Goal: Task Accomplishment & Management: Use online tool/utility

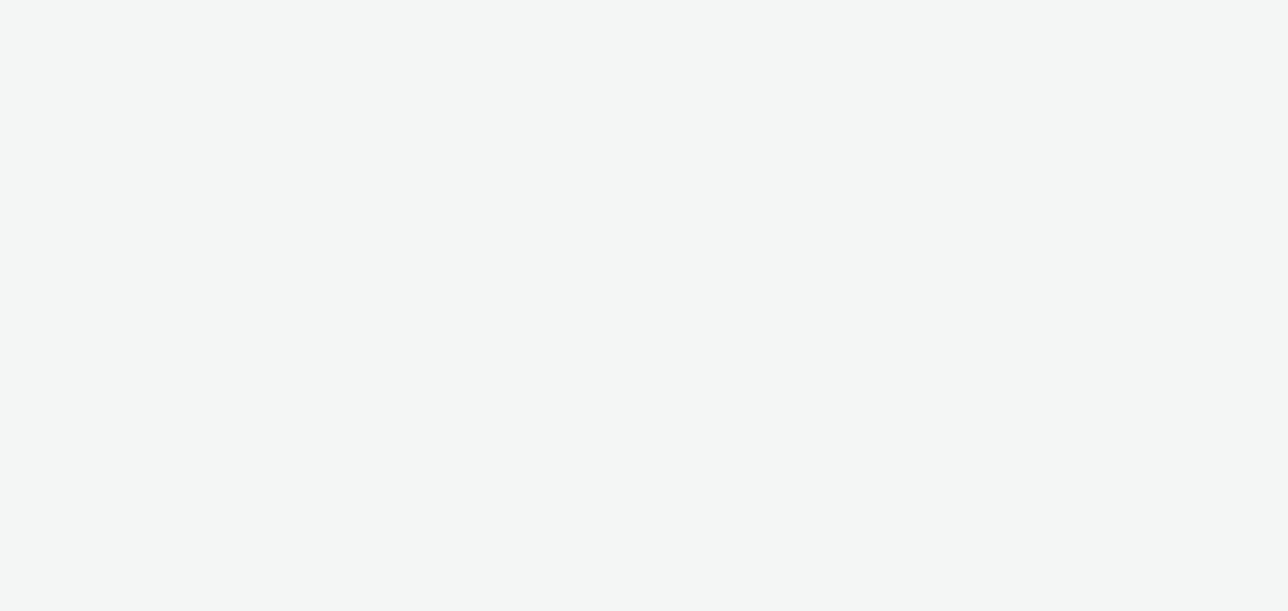
select select "a1548b1e-0fde-418e-992c-2e089afb3761"
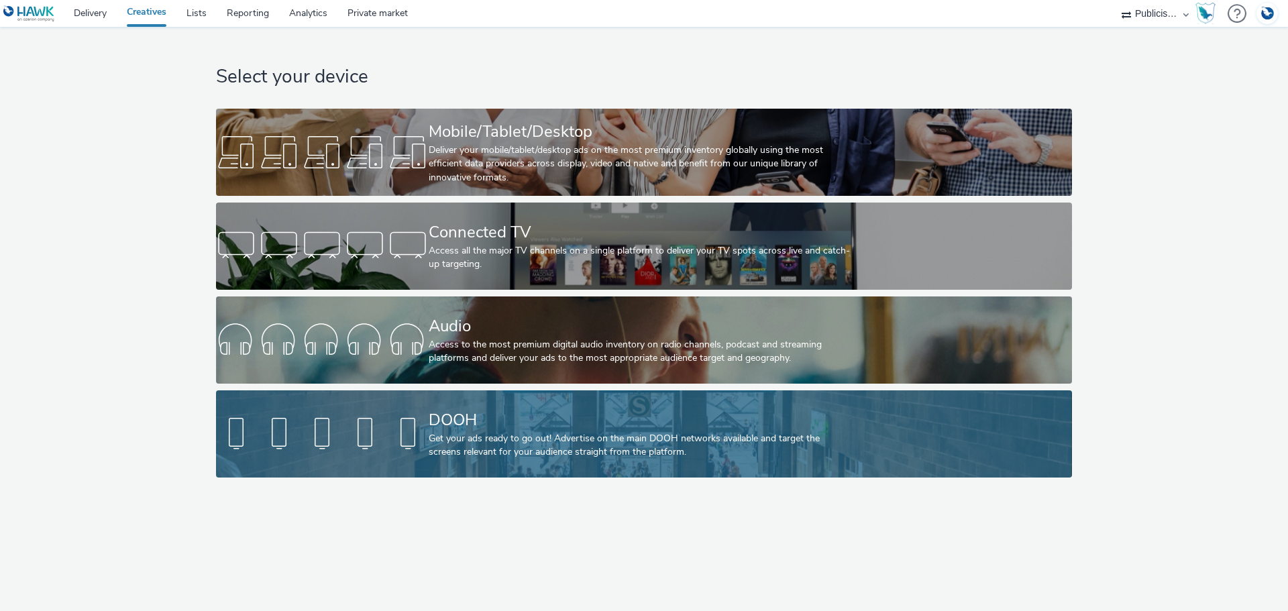
click at [452, 437] on div "Get your ads ready to go out! Advertise on the main DOOH networks available and…" at bounding box center [641, 446] width 425 height 28
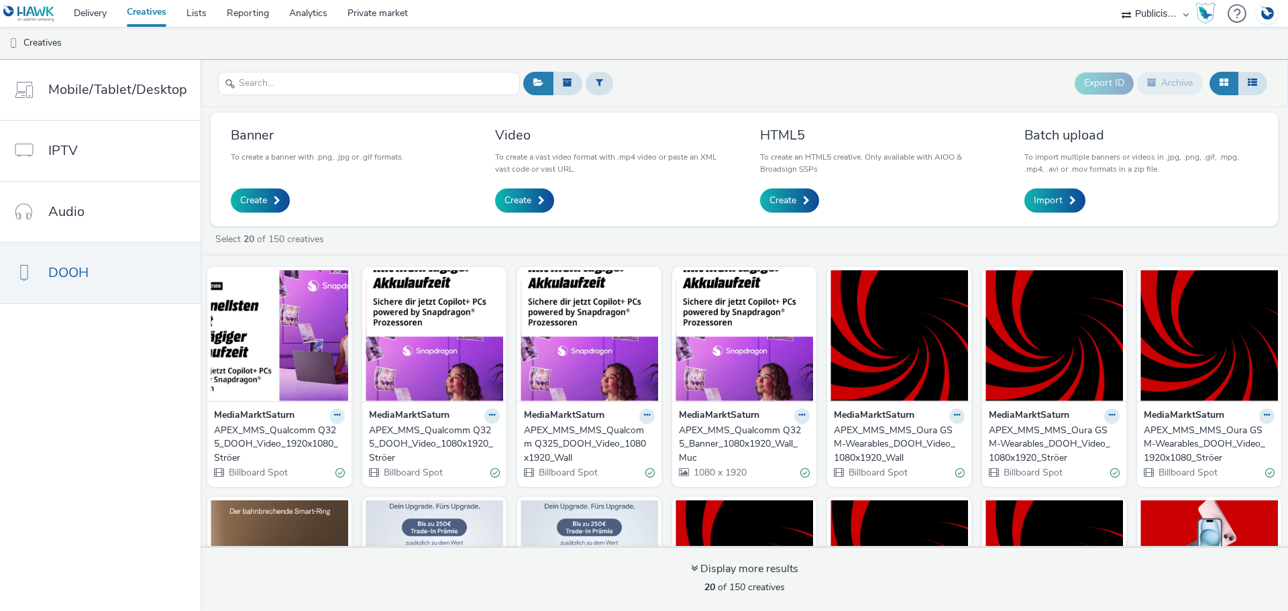
click at [334, 415] on icon at bounding box center [337, 415] width 6 height 8
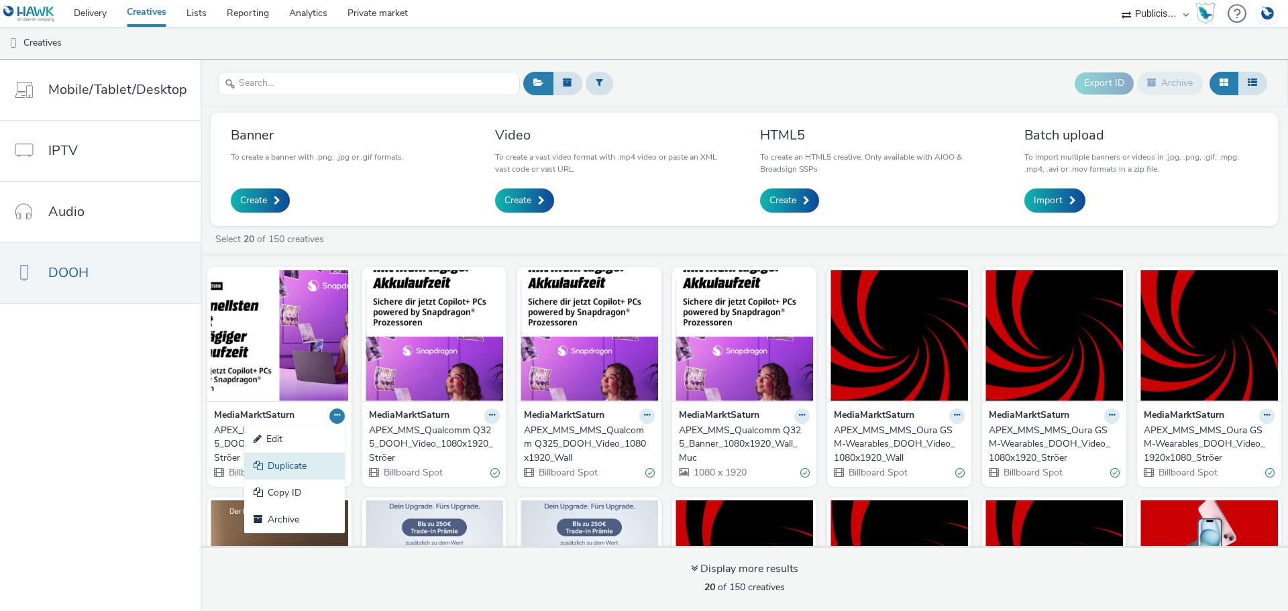
click at [317, 468] on link "Duplicate" at bounding box center [294, 466] width 101 height 27
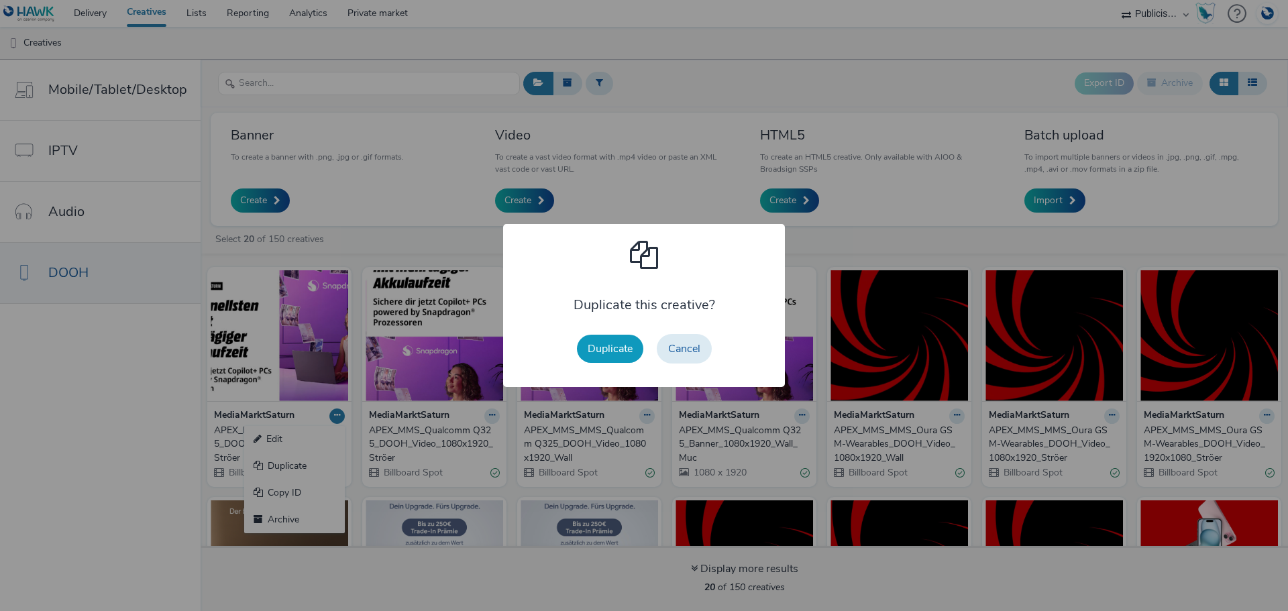
click at [602, 352] on button "Duplicate" at bounding box center [610, 349] width 66 height 28
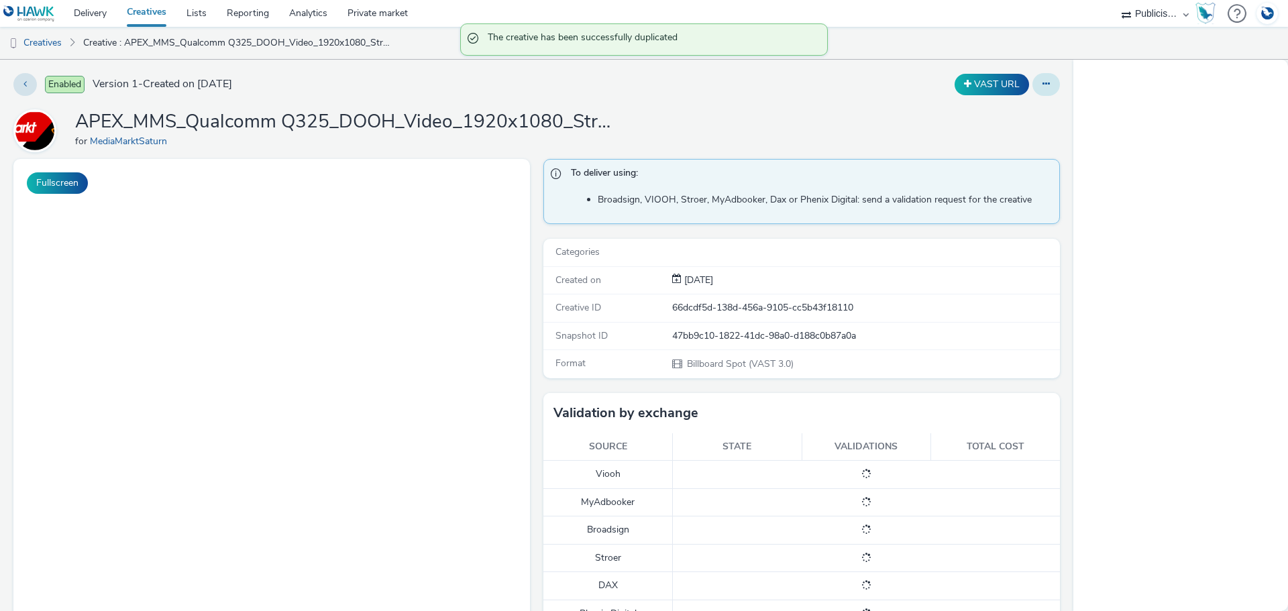
click at [1041, 93] on button at bounding box center [1047, 84] width 28 height 23
click at [1043, 91] on button at bounding box center [1047, 84] width 28 height 23
click at [1033, 85] on button at bounding box center [1047, 84] width 28 height 23
click at [976, 109] on link "Edit" at bounding box center [1010, 111] width 101 height 27
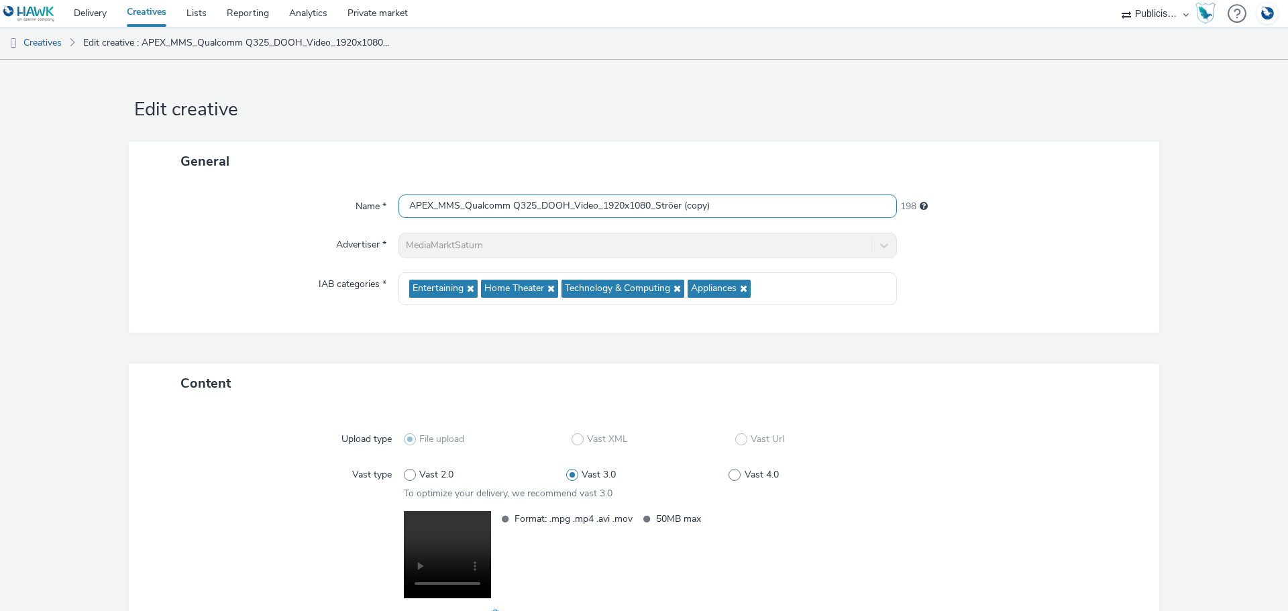
click at [713, 212] on input "APEX_MMS_Qualcomm Q325_DOOH_Video_1920x1080_Ströer (copy)" at bounding box center [648, 206] width 499 height 23
drag, startPoint x: 719, startPoint y: 209, endPoint x: 680, endPoint y: 212, distance: 39.0
click at [680, 212] on input "APEX_MMS_Qualcomm Q325_DOOH_Video_1920x1080_Ströer (copy)" at bounding box center [648, 206] width 499 height 23
click at [498, 209] on input "APEX_MMS_Qualcomm Q325_DOOH_Video_1920x1080_Ströer" at bounding box center [648, 206] width 499 height 23
drag, startPoint x: 531, startPoint y: 203, endPoint x: 464, endPoint y: 209, distance: 67.4
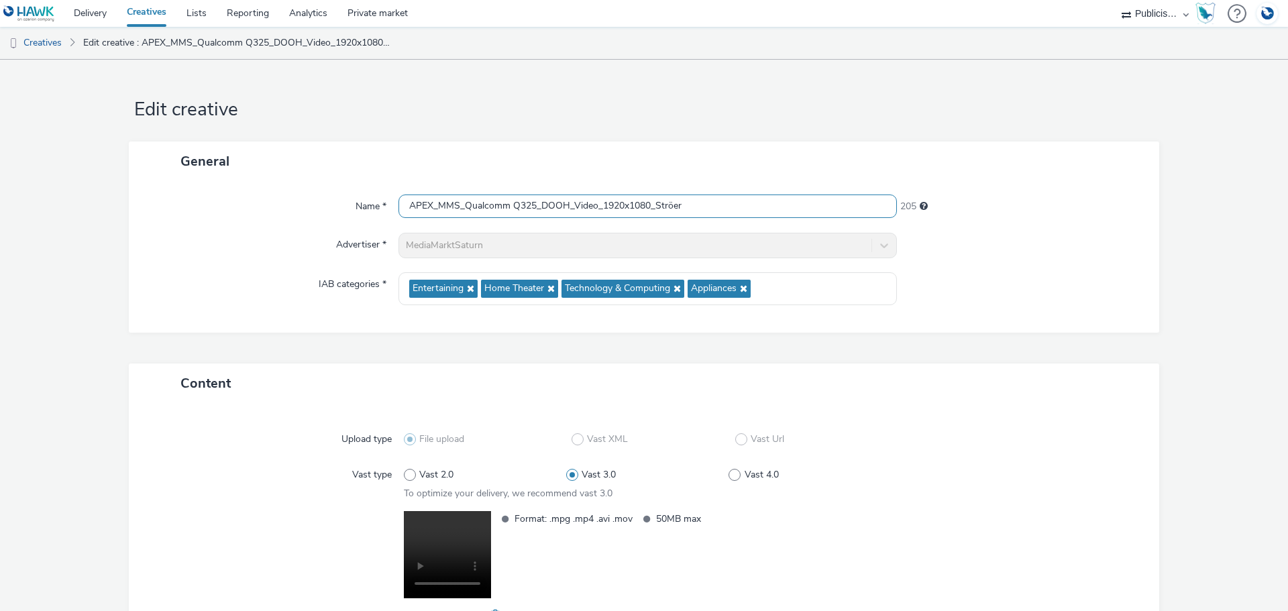
click at [464, 209] on input "APEX_MMS_Qualcomm Q325_DOOH_Video_1920x1080_Ströer" at bounding box center [648, 206] width 499 height 23
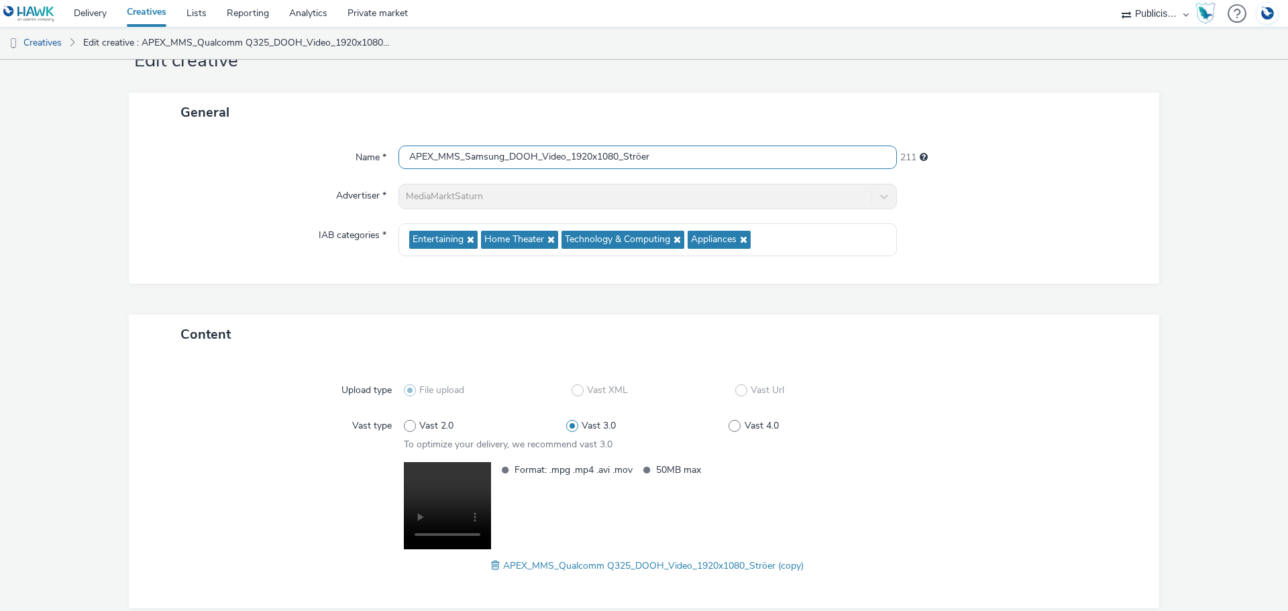
scroll to position [112, 0]
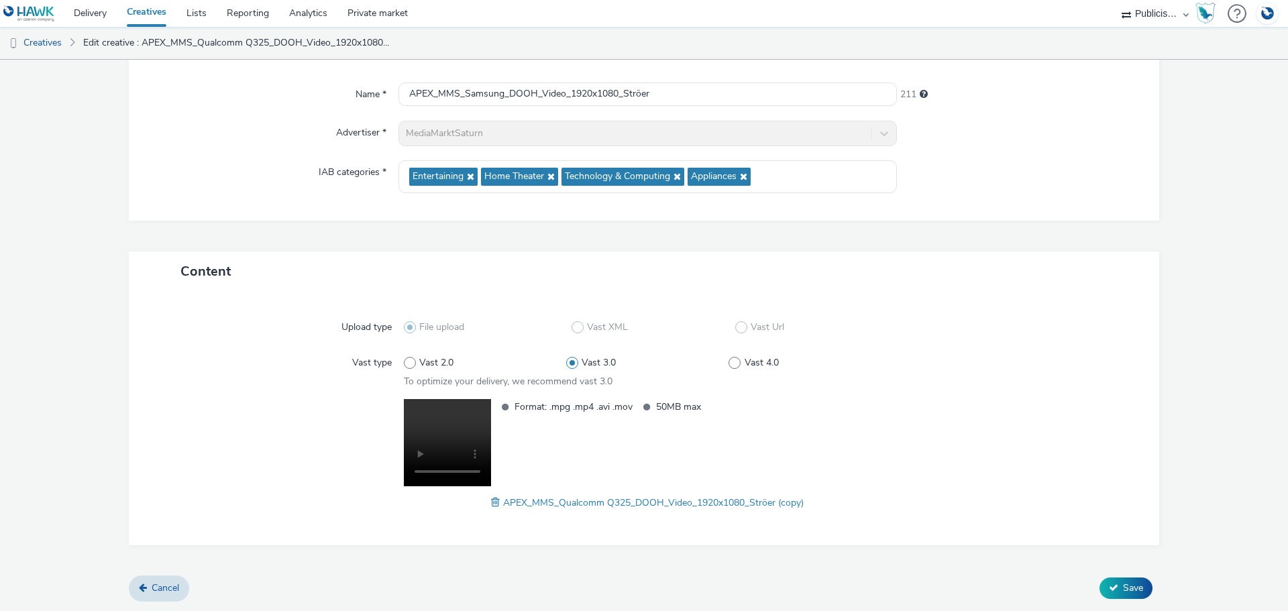
click at [491, 502] on span at bounding box center [497, 502] width 12 height 15
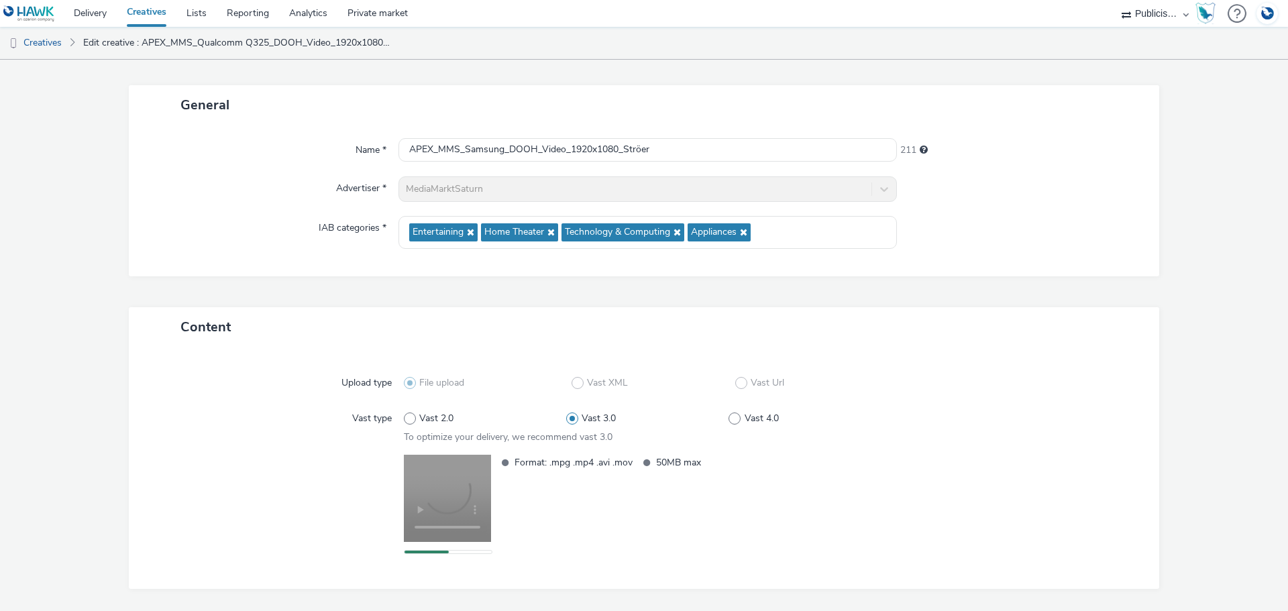
scroll to position [0, 0]
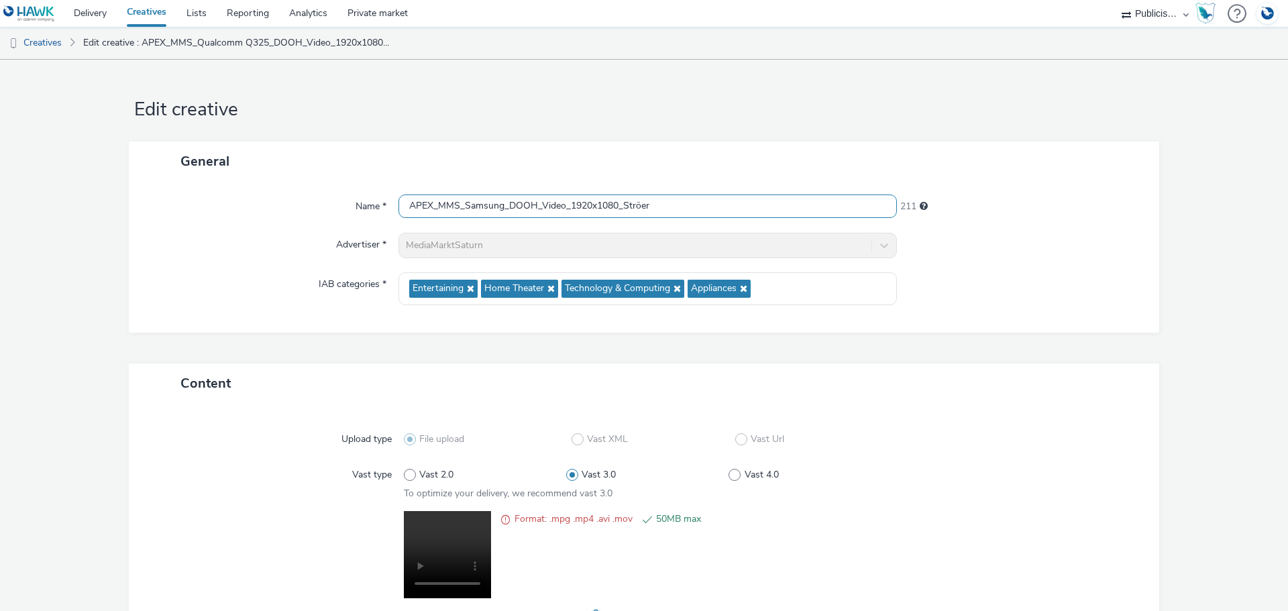
click at [502, 207] on input "APEX_MMS_Samsung_DOOH_Video_1920x1080_Ströer" at bounding box center [648, 206] width 499 height 23
click at [685, 160] on div "General" at bounding box center [644, 162] width 1031 height 40
click at [643, 209] on input "APEX_MMS_Samsung Galaxy Week - Tarifsensation S25_DOOH_Video_1920x1080_Ströer" at bounding box center [648, 206] width 499 height 23
type input "APEX_MMS_Samsung Galaxy Week - Tarifsensation S25 Ultra_DOOH_Video_1920x1080_St…"
click at [981, 219] on div "Name * APEX_MMS_Samsung Galaxy Week - Tarifsensation S25 Ultra_DOOH_Video_1920x…" at bounding box center [644, 257] width 1031 height 152
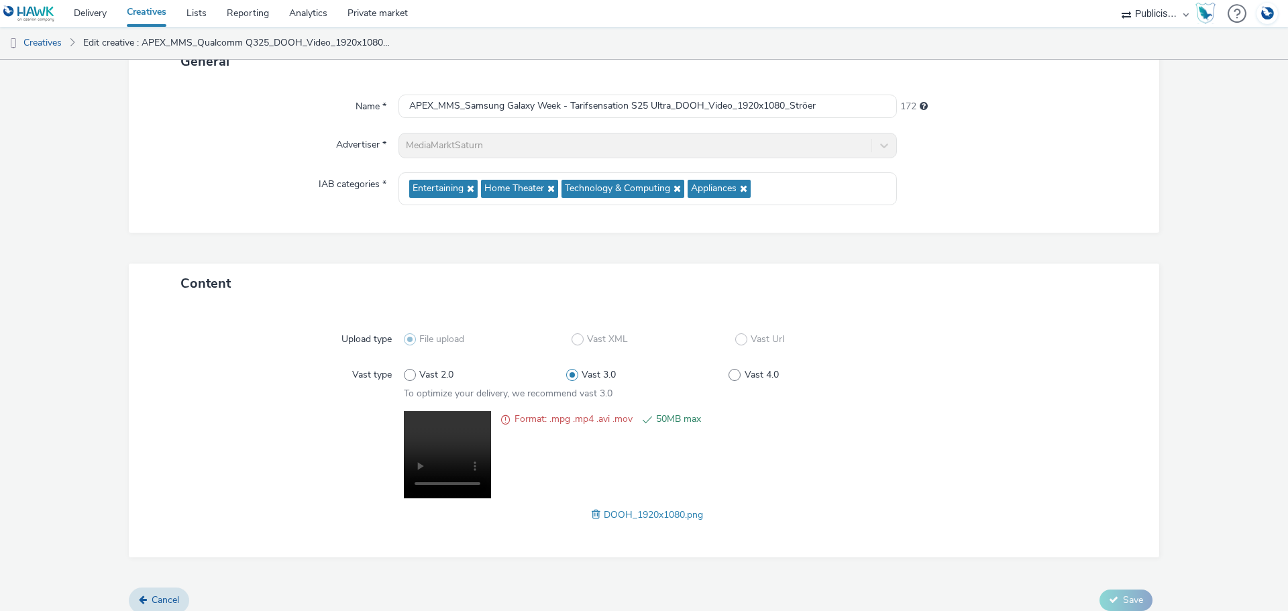
scroll to position [112, 0]
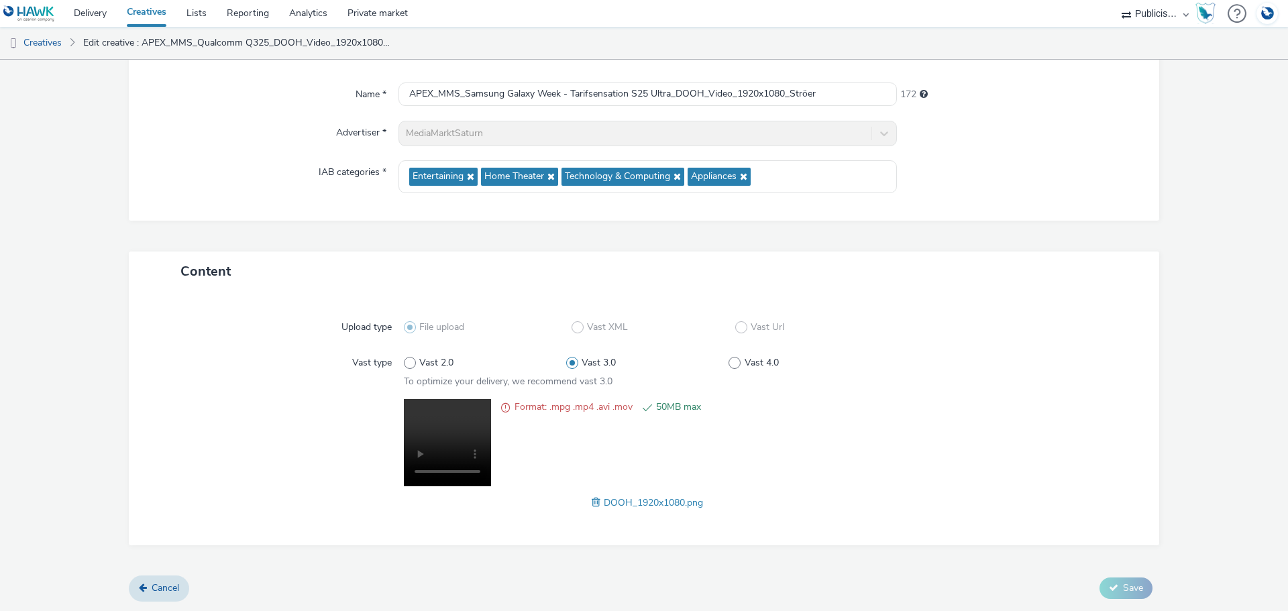
click at [902, 480] on div at bounding box center [1014, 454] width 244 height 111
click at [592, 503] on span at bounding box center [598, 502] width 12 height 15
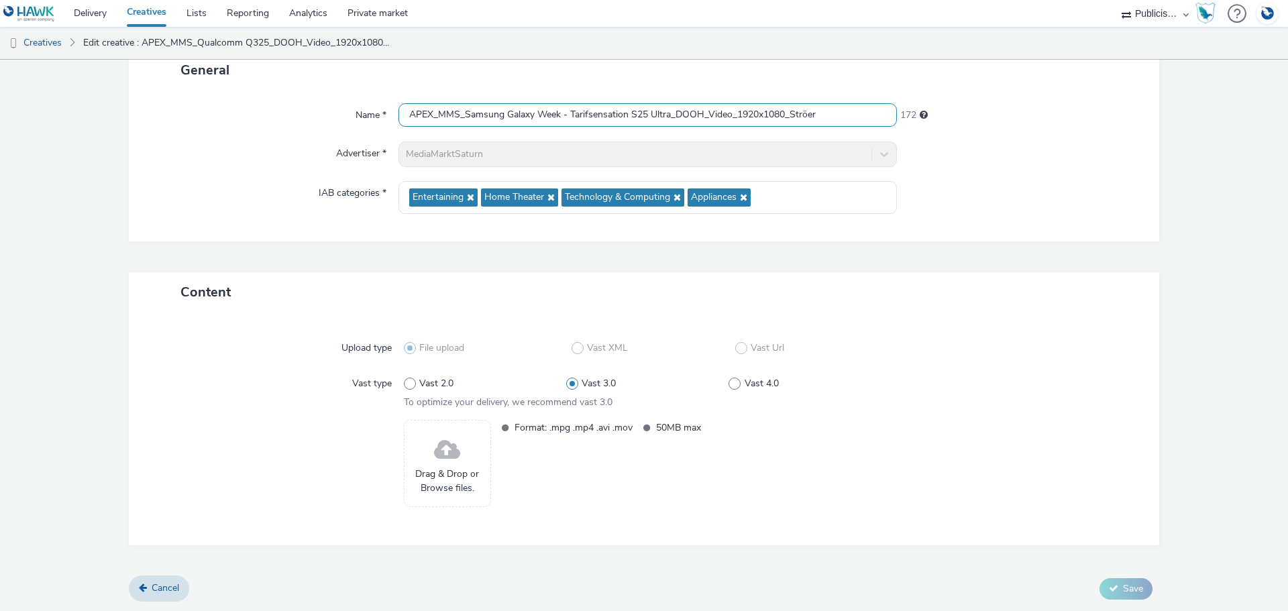
drag, startPoint x: 435, startPoint y: 113, endPoint x: 731, endPoint y: 117, distance: 295.3
click at [731, 117] on input "APEX_MMS_Samsung Galaxy Week - Tarifsensation S25 Ultra_DOOH_Video_1920x1080_St…" at bounding box center [648, 114] width 499 height 23
click at [672, 110] on input "APEX_MMS_Samsung Galaxy Week - Tarifsensation S25 Ultra_DOOH_Video_1920x1080_St…" at bounding box center [648, 114] width 499 height 23
click at [463, 116] on input "APEX_MMS_Samsung Galaxy Week - Tarifsensation S25 Ultra_DOOH_Video_1920x1080_St…" at bounding box center [648, 114] width 499 height 23
drag, startPoint x: 438, startPoint y: 112, endPoint x: 729, endPoint y: 119, distance: 291.3
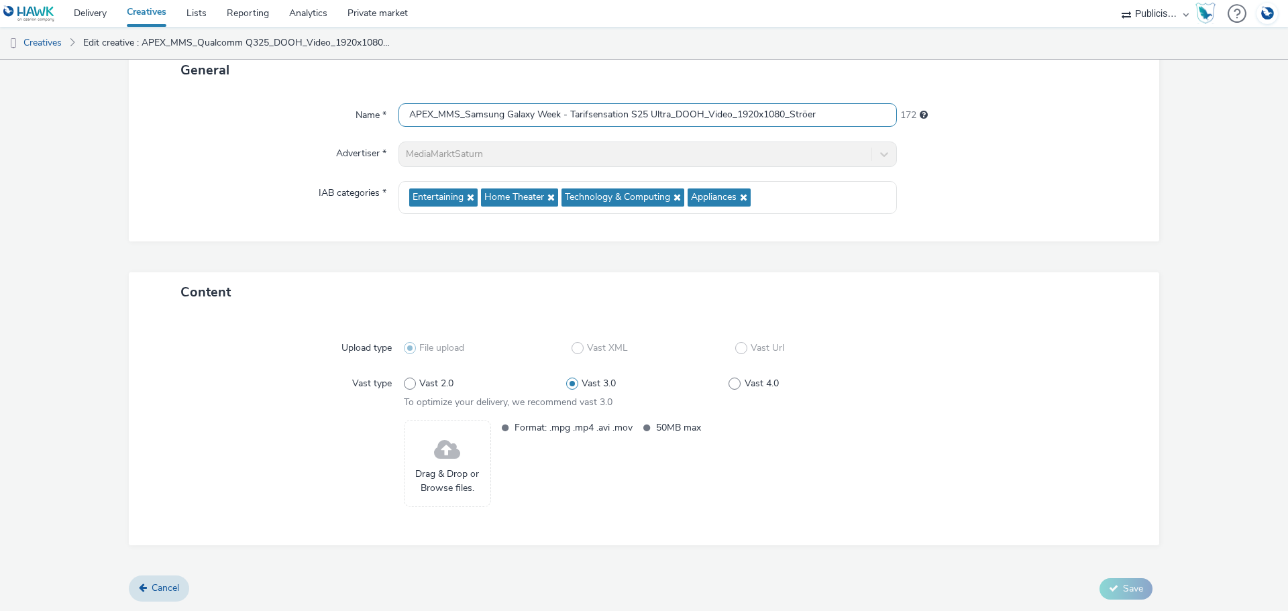
click at [729, 119] on input "APEX_MMS_Samsung Galaxy Week - Tarifsensation S25 Ultra_DOOH_Video_1920x1080_St…" at bounding box center [648, 114] width 499 height 23
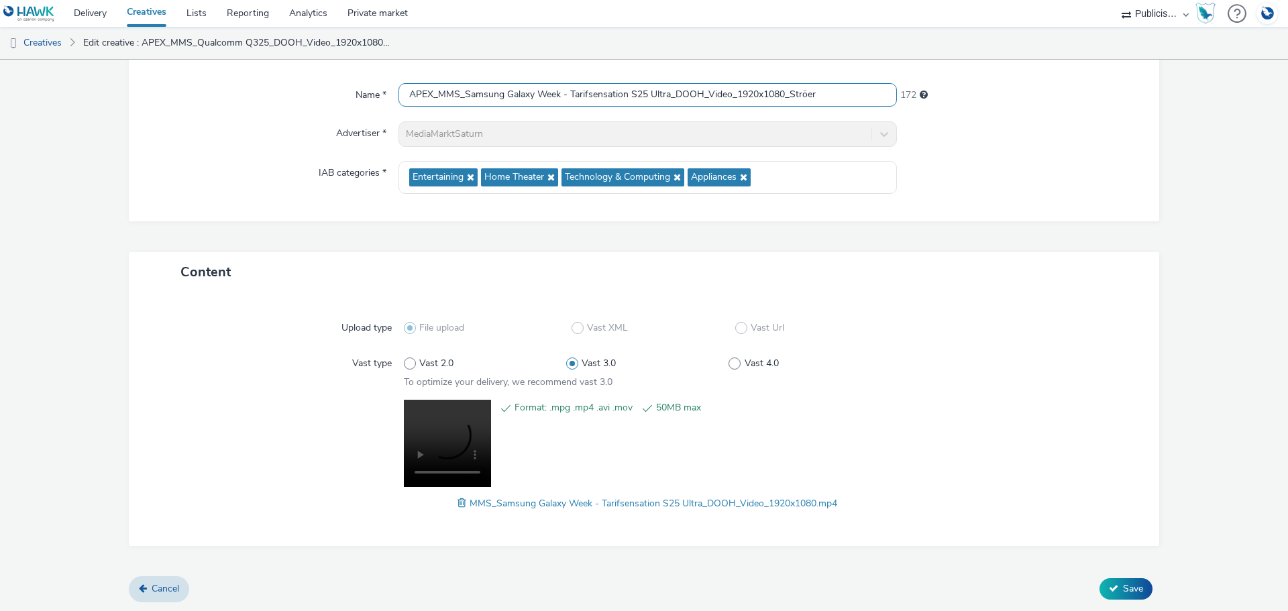
scroll to position [112, 0]
click at [1123, 584] on span "Save" at bounding box center [1133, 588] width 20 height 13
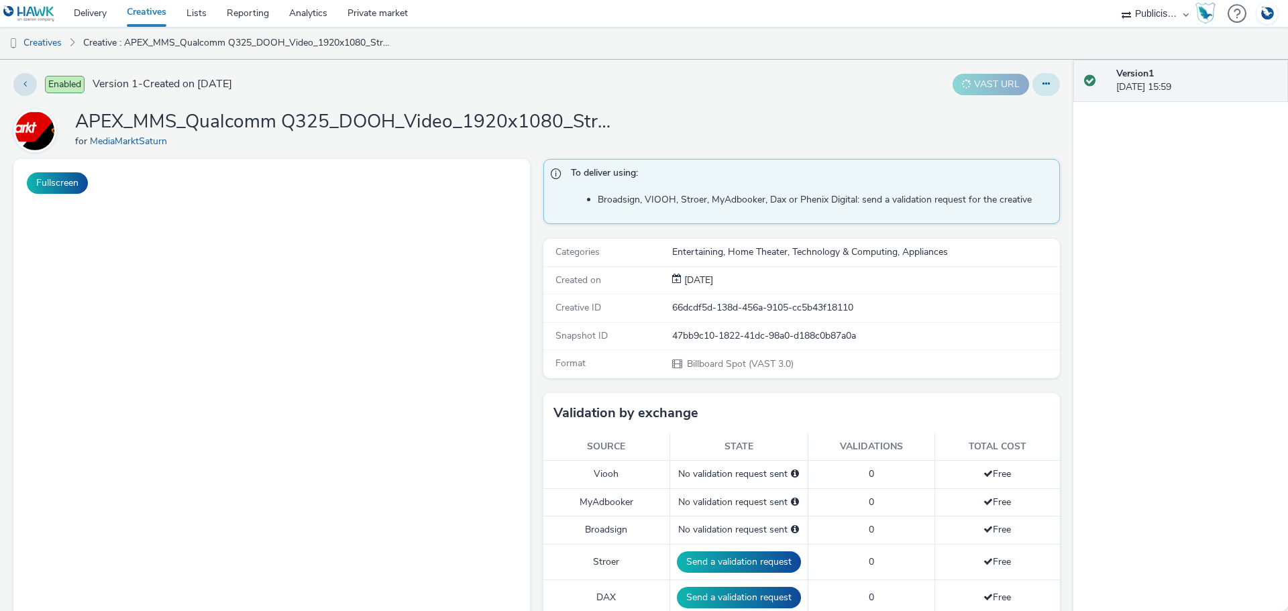
click at [1043, 86] on icon at bounding box center [1046, 83] width 7 height 9
click at [994, 134] on link "Duplicate" at bounding box center [1010, 138] width 101 height 27
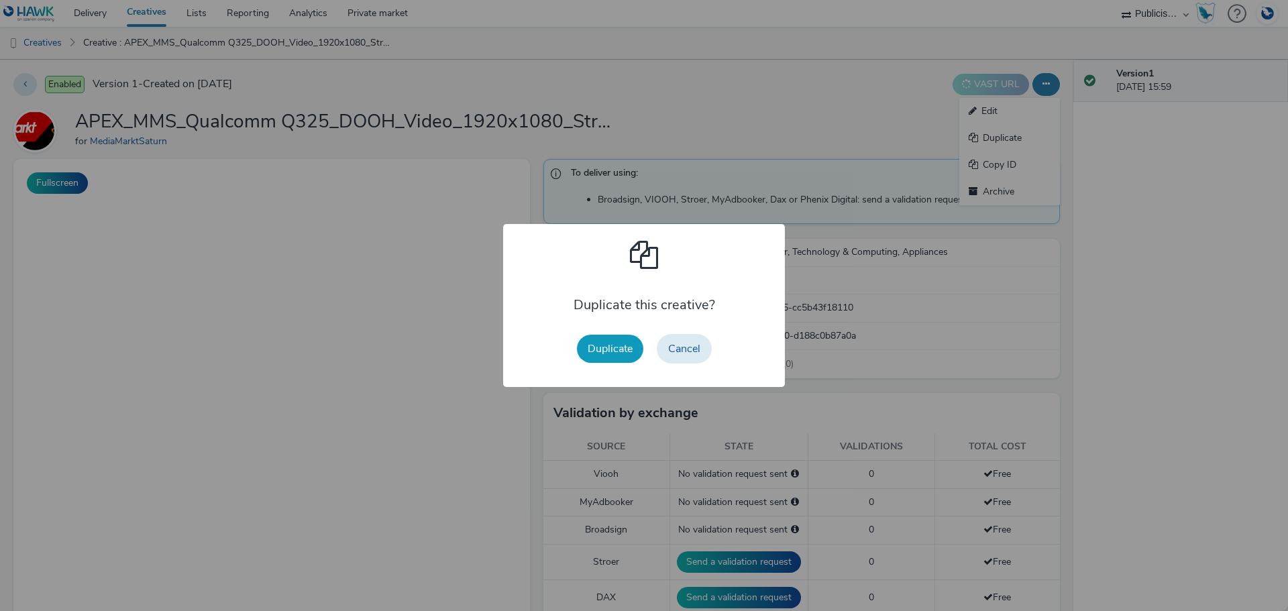
click at [624, 350] on button "Duplicate" at bounding box center [610, 349] width 66 height 28
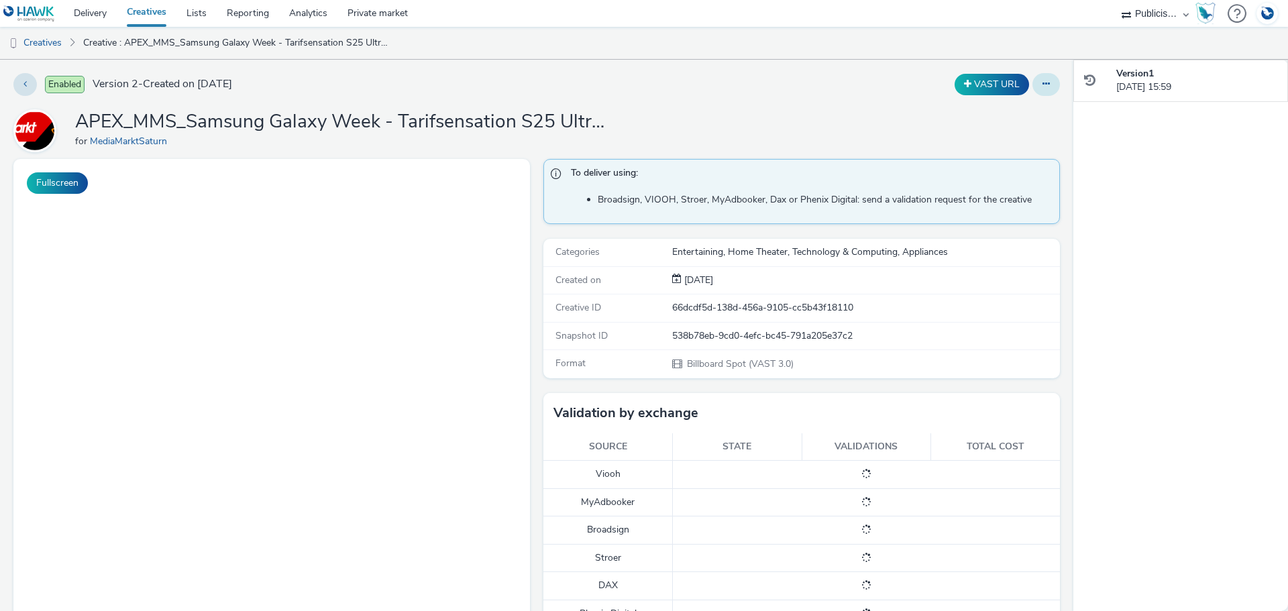
click at [1033, 83] on button at bounding box center [1047, 84] width 28 height 23
click at [1018, 120] on link "Edit" at bounding box center [1010, 111] width 101 height 27
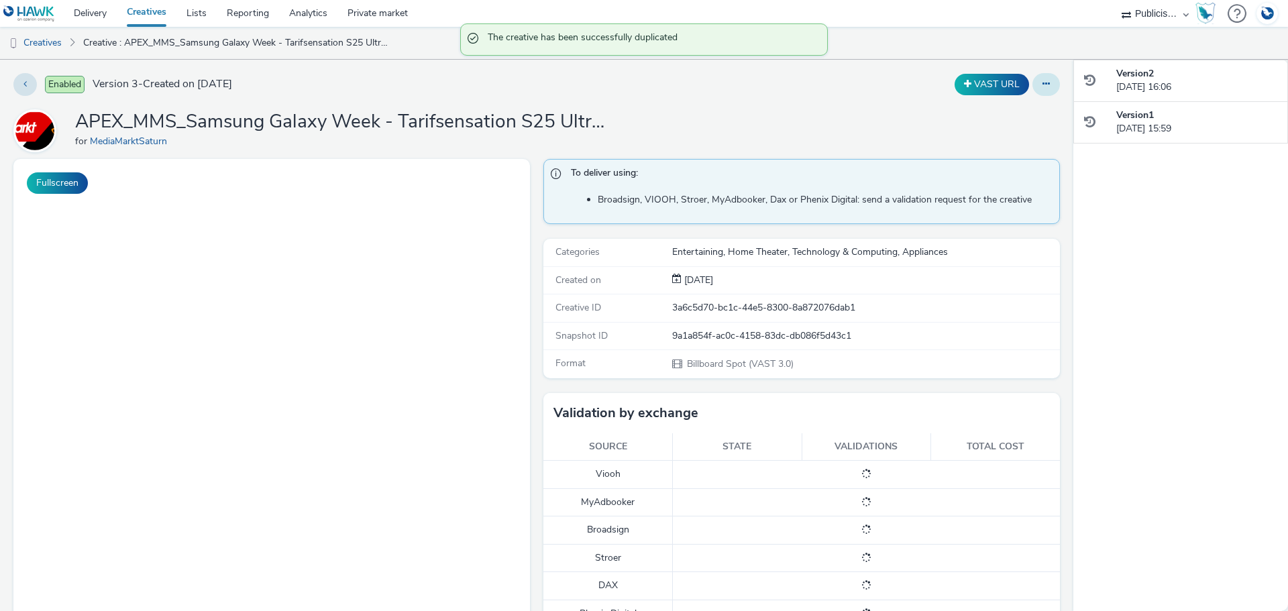
click at [1043, 87] on icon at bounding box center [1046, 83] width 7 height 9
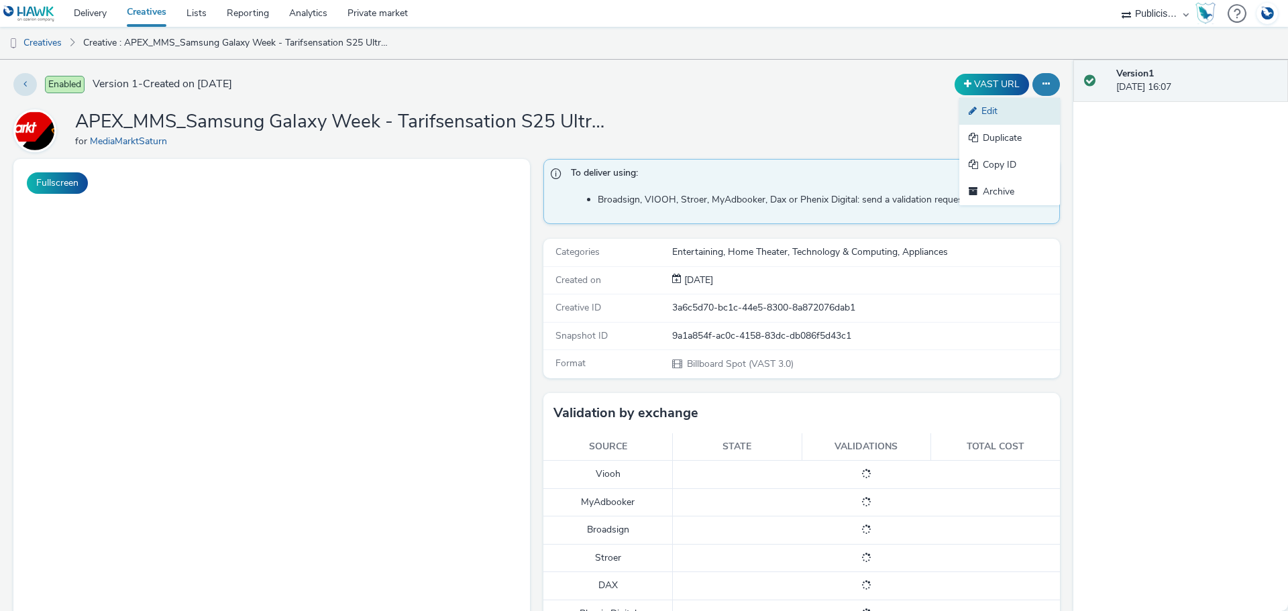
click at [1021, 109] on link "Edit" at bounding box center [1010, 111] width 101 height 27
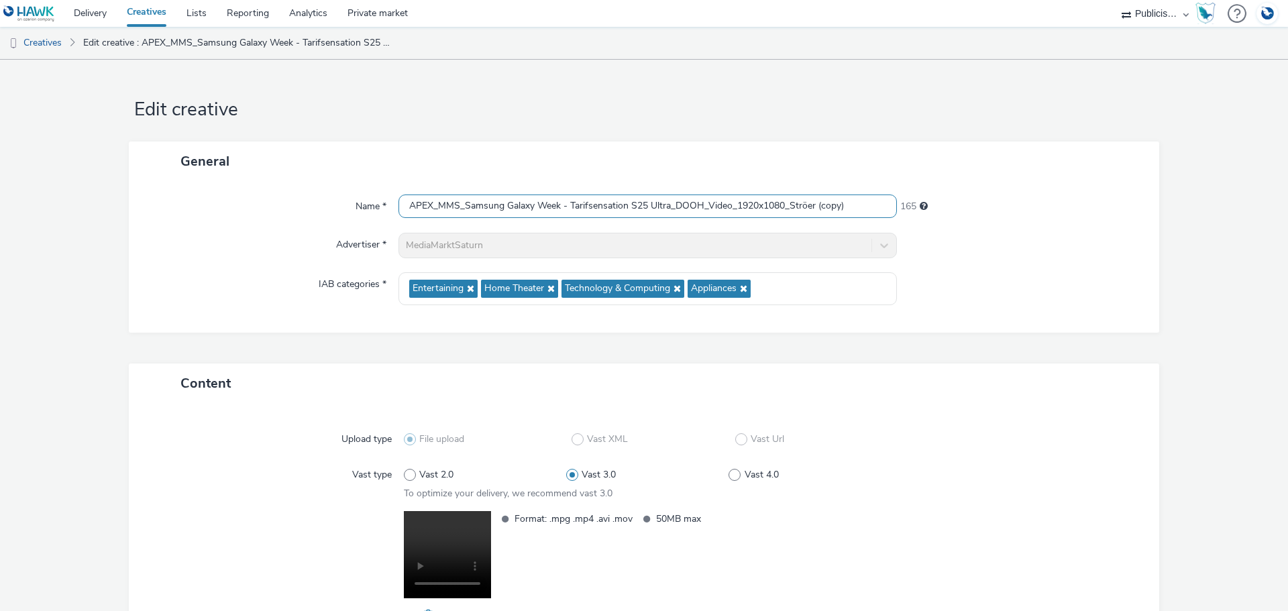
drag, startPoint x: 858, startPoint y: 204, endPoint x: 815, endPoint y: 207, distance: 42.4
click at [815, 207] on input "APEX_MMS_Samsung Galaxy Week - Tarifsensation S25 Ultra_DOOH_Video_1920x1080_St…" at bounding box center [648, 206] width 499 height 23
drag, startPoint x: 762, startPoint y: 207, endPoint x: 736, endPoint y: 206, distance: 25.5
click at [736, 206] on input "APEX_MMS_Samsung Galaxy Week - Tarifsensation S25 Ultra_DOOH_Video_1920x1080_St…" at bounding box center [648, 206] width 499 height 23
click at [756, 207] on input "APEX_MMS_Samsung Galaxy Week - Tarifsensation S25 Ultra_DOOH_Video_1080_Ströer" at bounding box center [648, 206] width 499 height 23
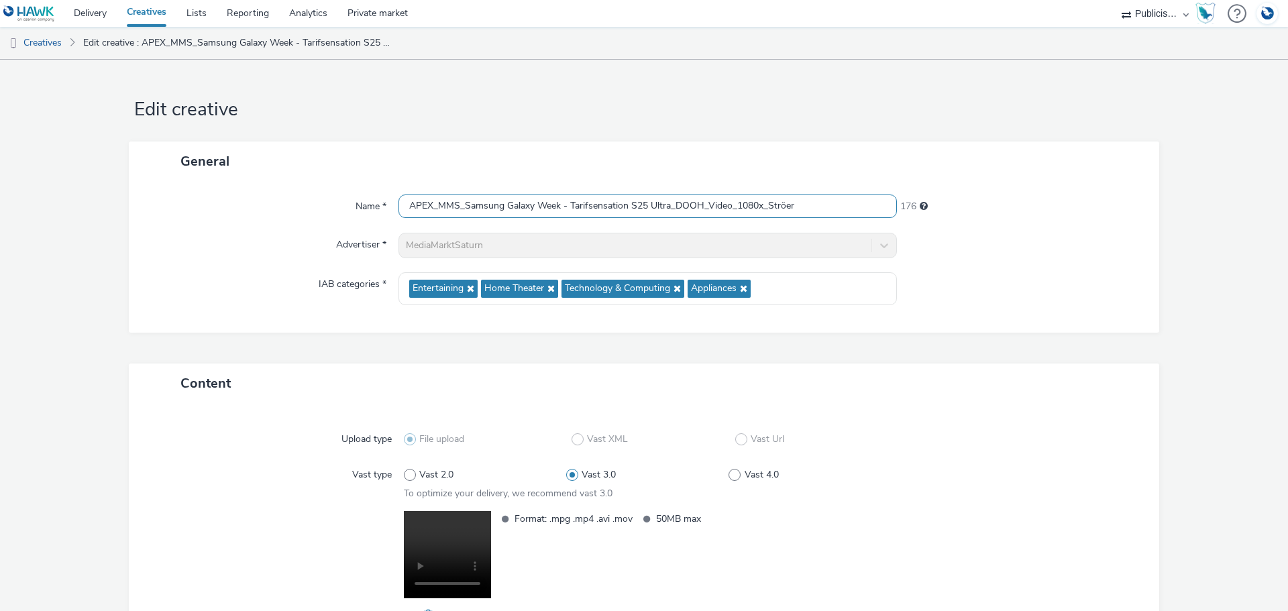
paste input "1920x"
type input "APEX_MMS_Samsung Galaxy Week - Tarifsensation S25 Ultra_DOOH_Video_1080x1920_St…"
click at [1050, 249] on div at bounding box center [1022, 245] width 250 height 25
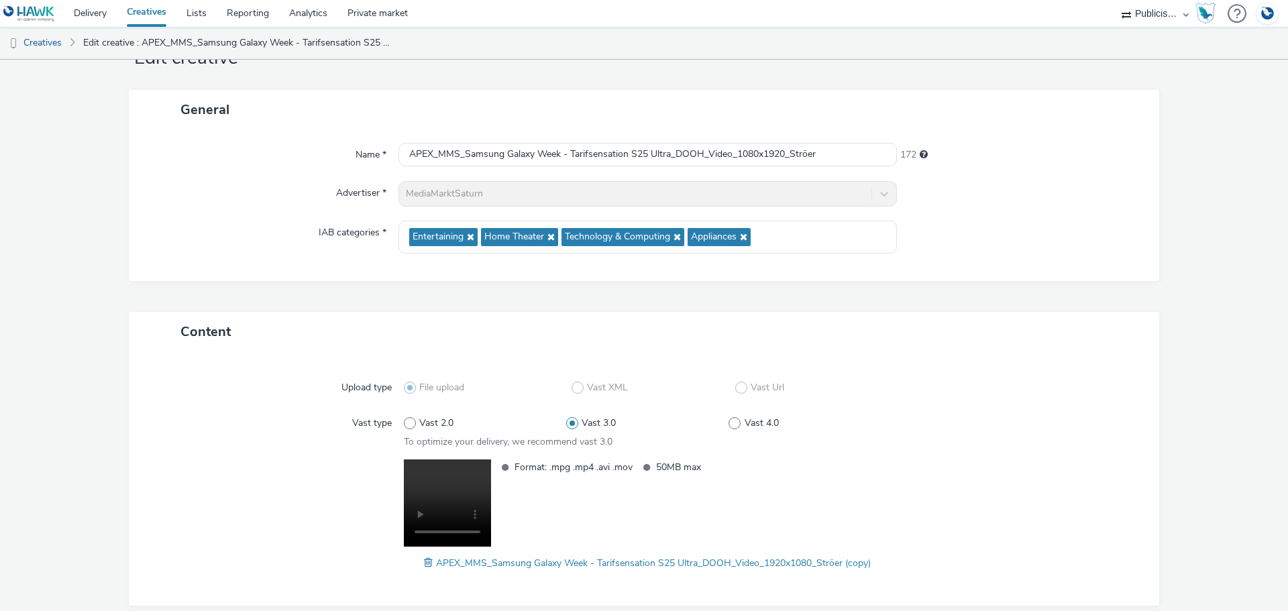
scroll to position [112, 0]
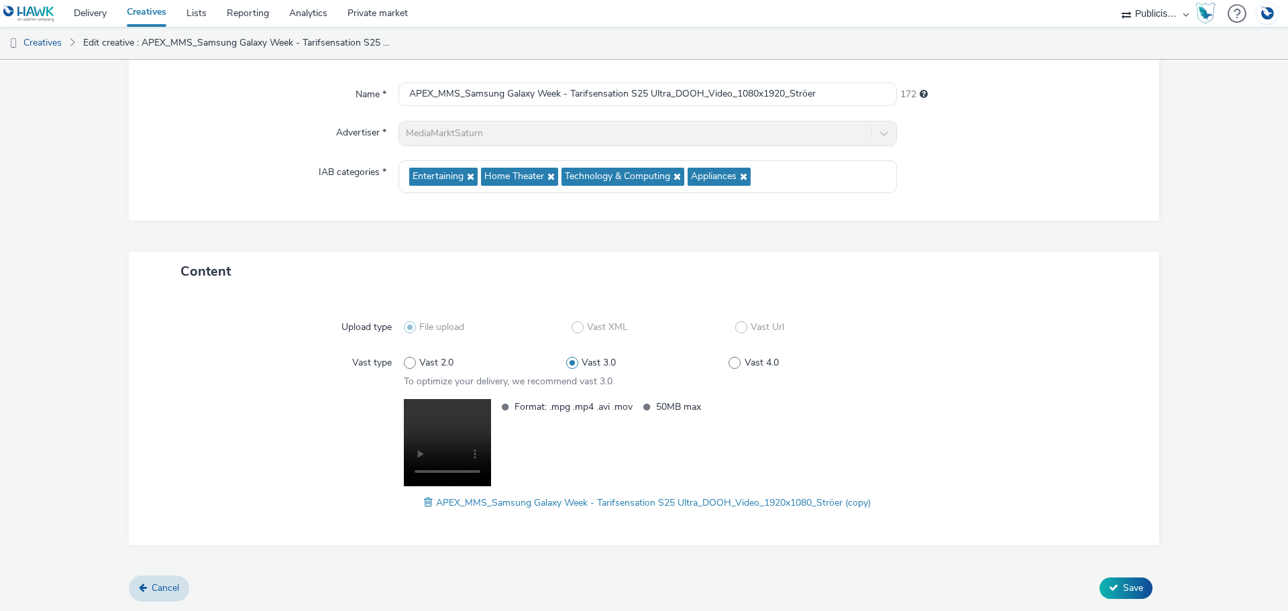
click at [424, 506] on span at bounding box center [430, 502] width 12 height 15
click at [1128, 588] on span "Save" at bounding box center [1133, 588] width 20 height 13
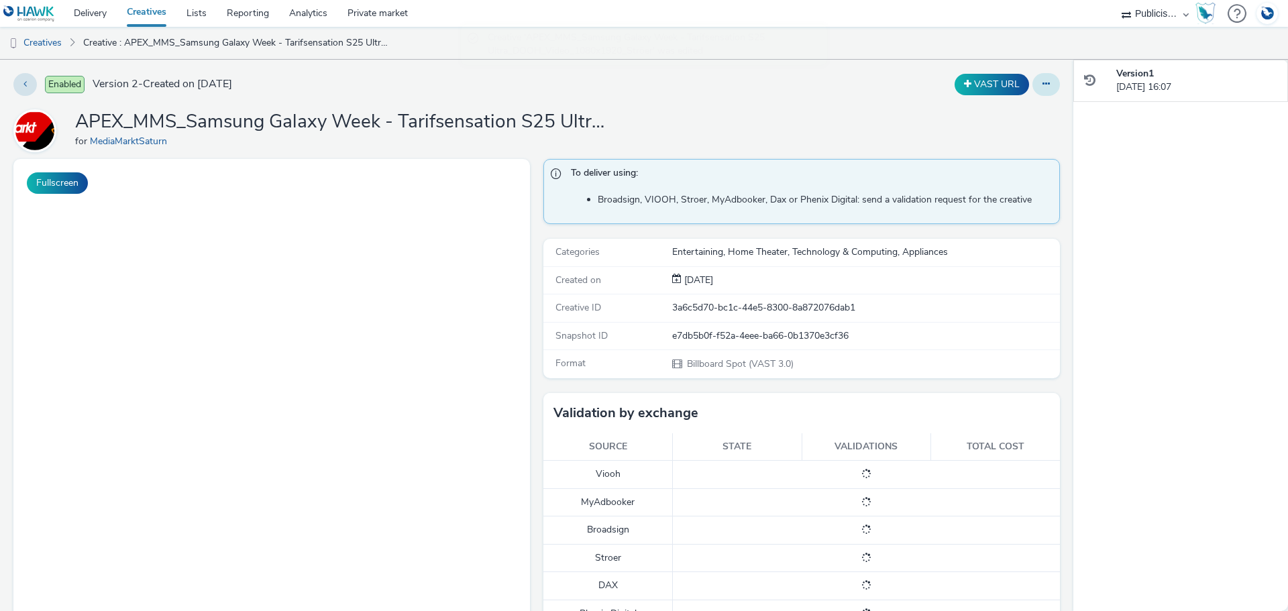
click at [1040, 83] on button at bounding box center [1047, 84] width 28 height 23
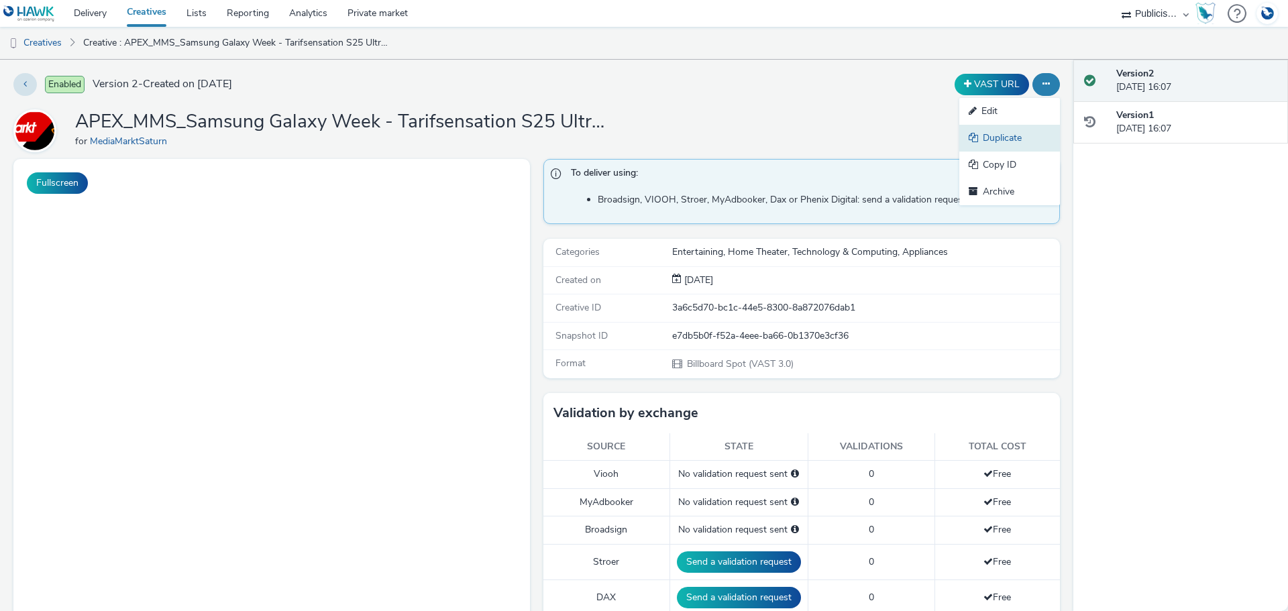
click at [1023, 141] on link "Duplicate" at bounding box center [1010, 138] width 101 height 27
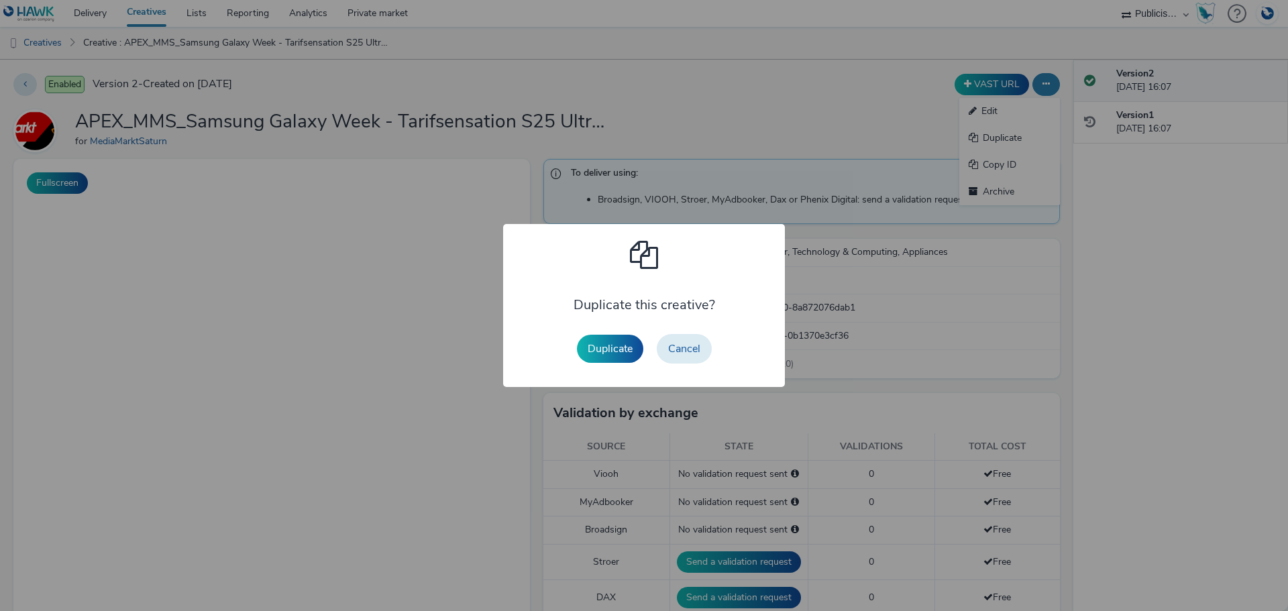
click at [618, 342] on button "Duplicate" at bounding box center [610, 349] width 66 height 28
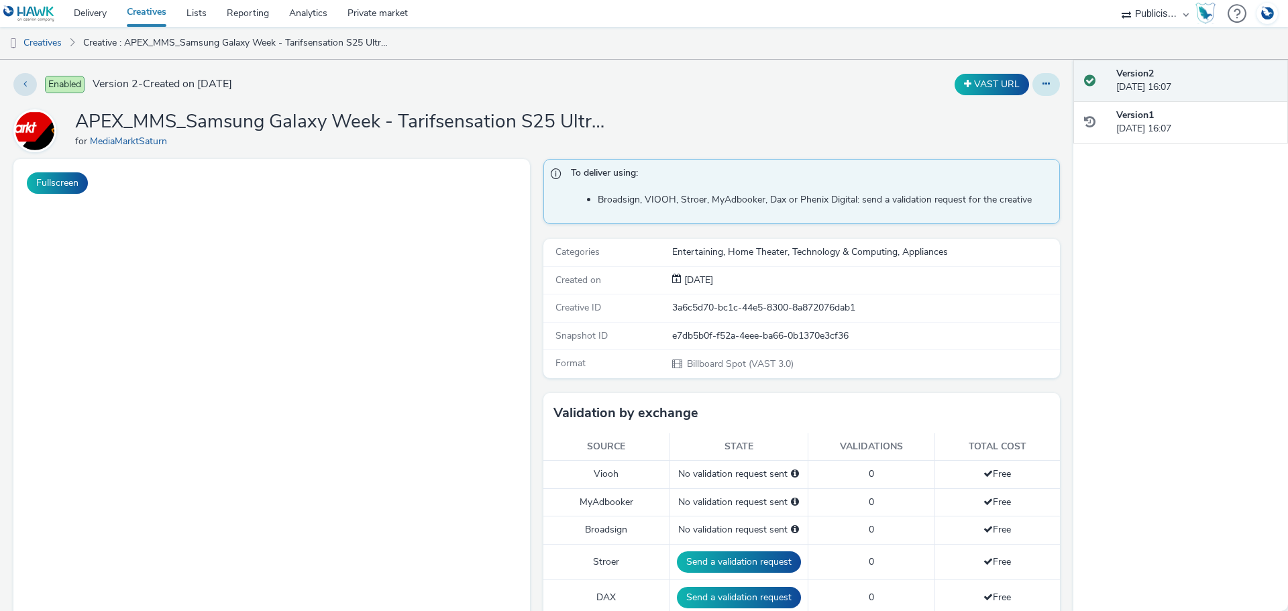
click at [1040, 88] on button at bounding box center [1047, 84] width 28 height 23
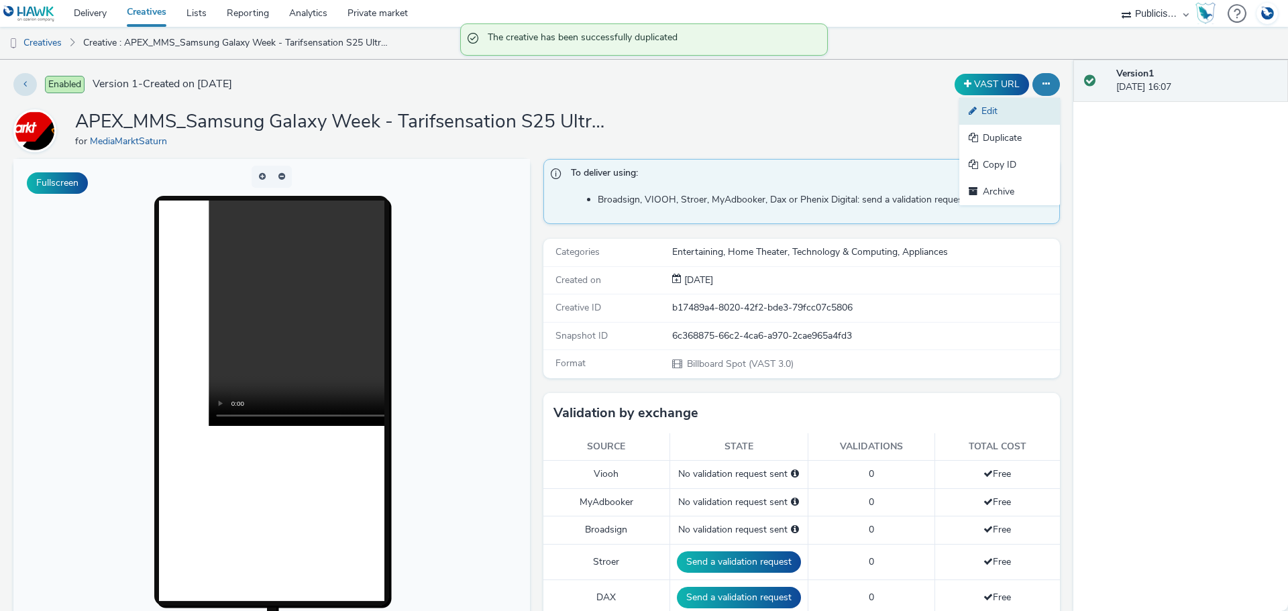
click at [1002, 108] on link "Edit" at bounding box center [1010, 111] width 101 height 27
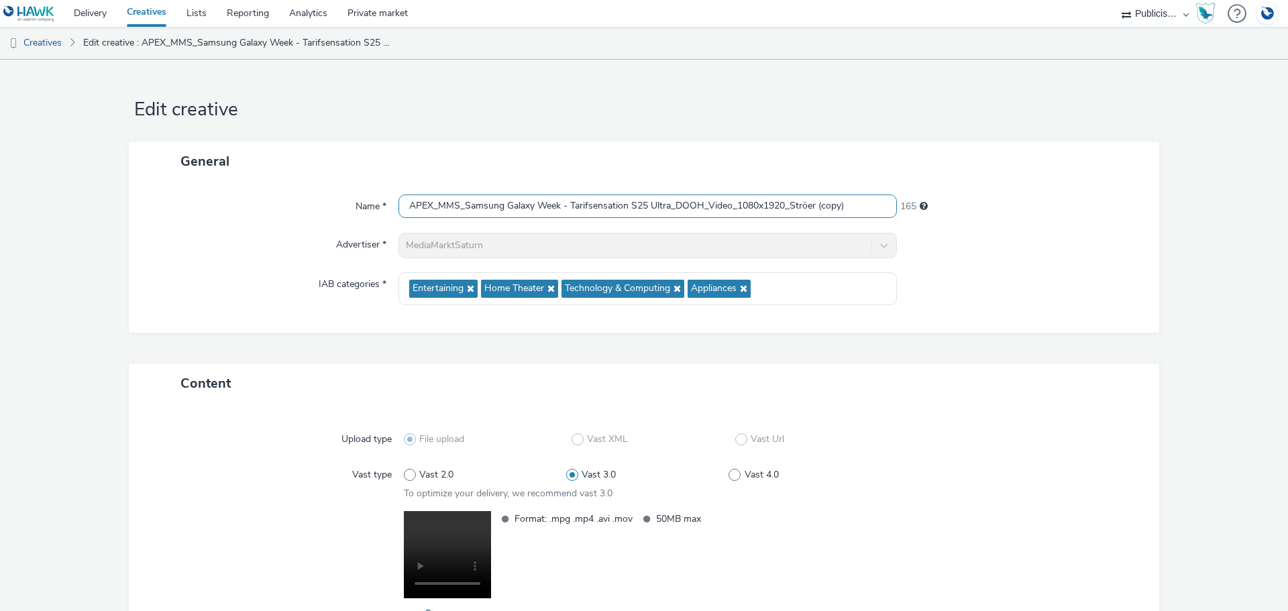
drag, startPoint x: 848, startPoint y: 209, endPoint x: 790, endPoint y: 209, distance: 57.7
click at [790, 209] on input "APEX_MMS_Samsung Galaxy Week - Tarifsensation S25 Ultra_DOOH_Video_1080x1920_St…" at bounding box center [648, 206] width 499 height 23
type input "APEX_MMS_Samsung Galaxy Week - Tarifsensation S25 Ultra_DOOH_Video_1080x1920_Wa…"
click at [1101, 203] on div "174" at bounding box center [1022, 204] width 250 height 19
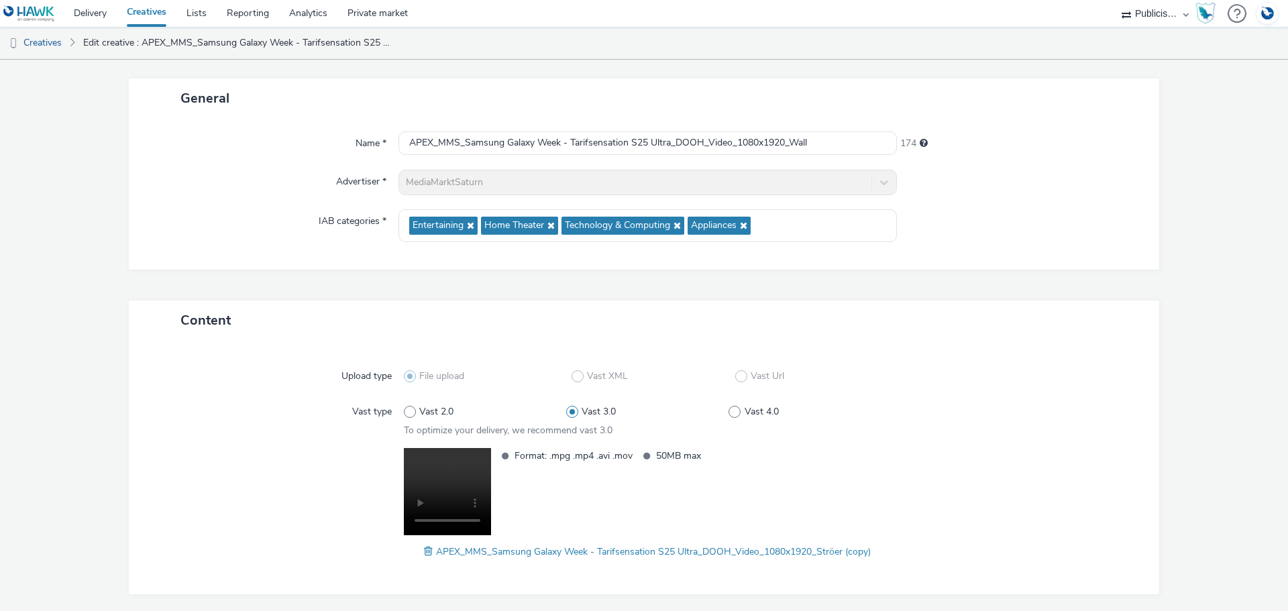
scroll to position [112, 0]
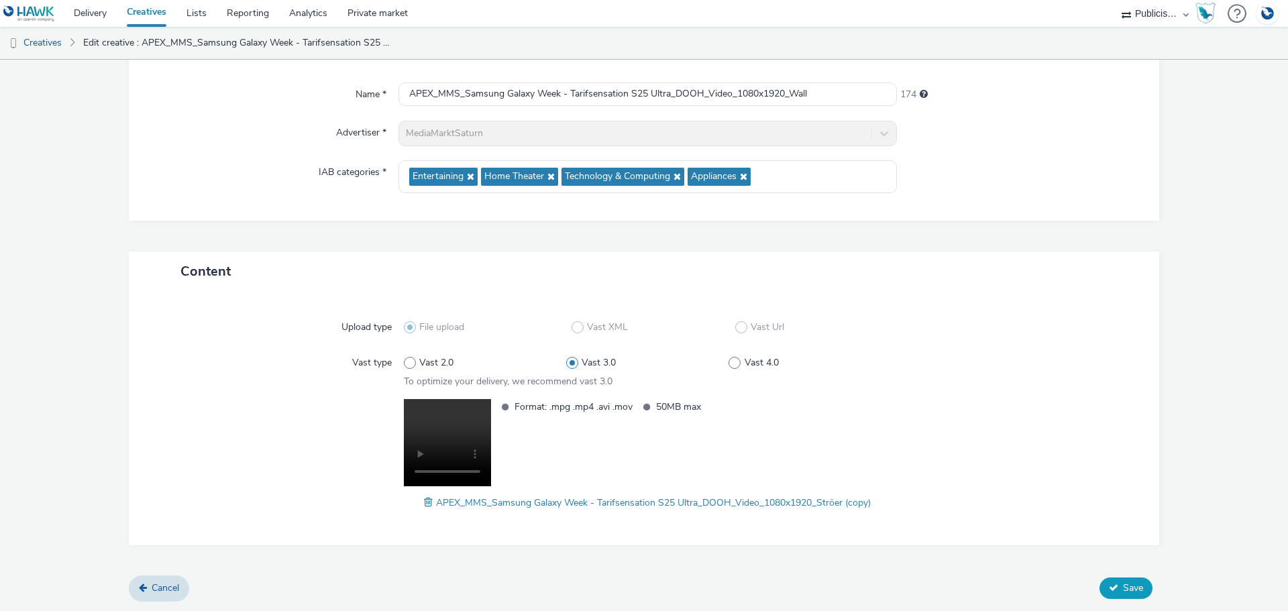
click at [1129, 591] on span "Save" at bounding box center [1133, 588] width 20 height 13
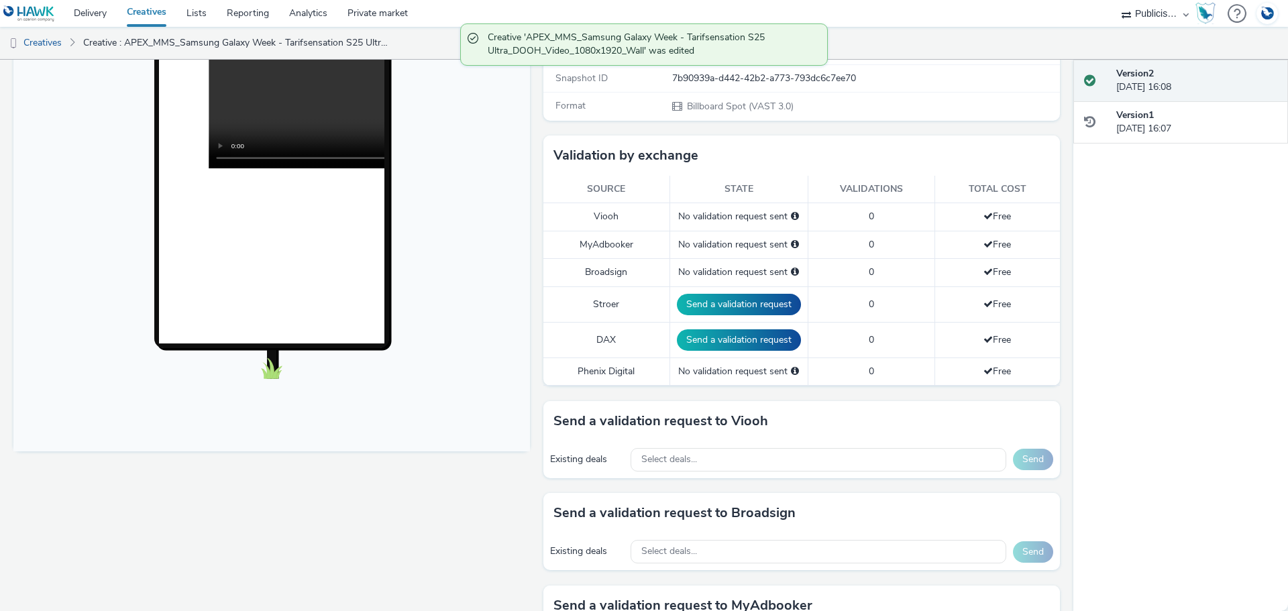
scroll to position [268, 0]
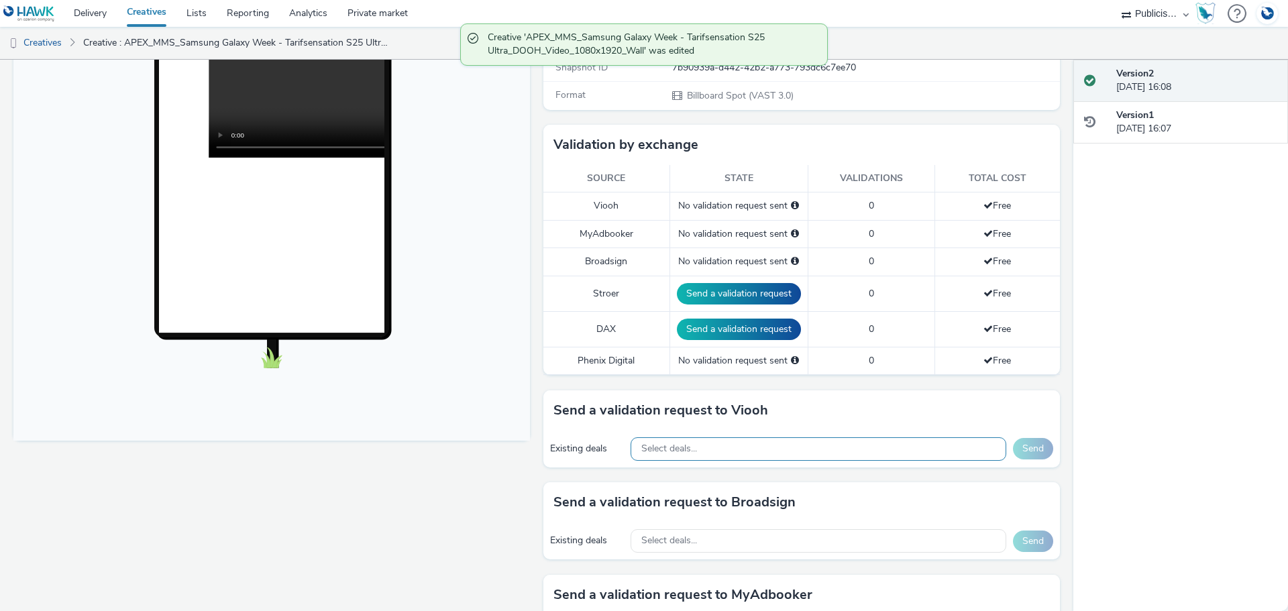
click at [671, 456] on div "Select deals..." at bounding box center [819, 448] width 376 height 23
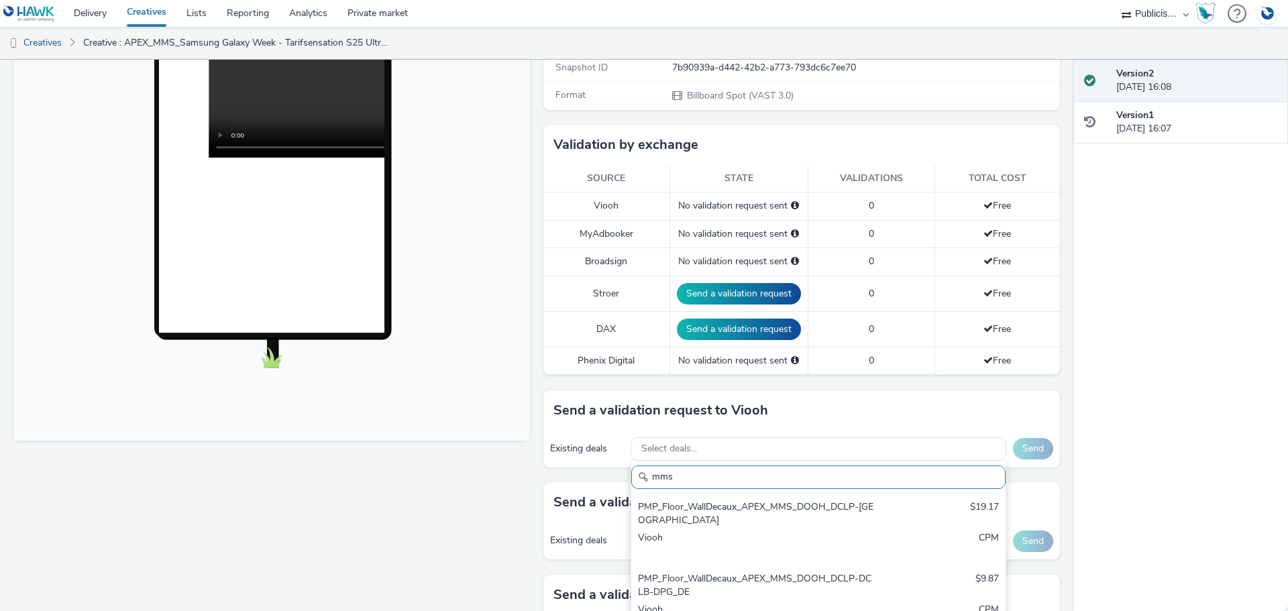
scroll to position [335, 0]
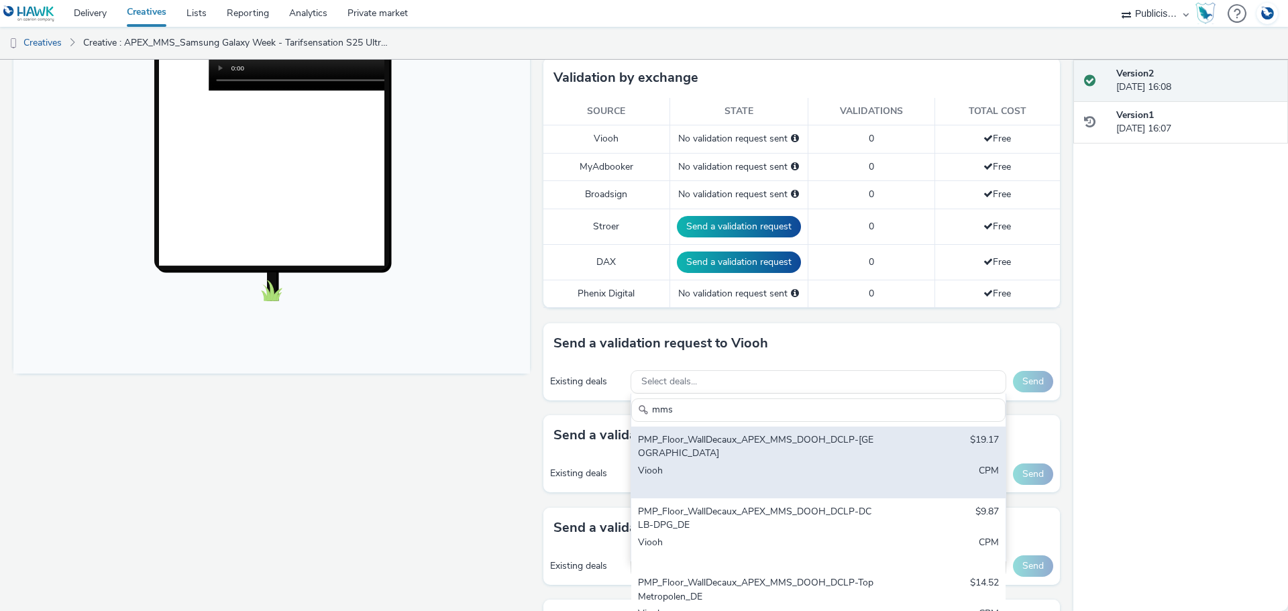
type input "mms"
click at [684, 462] on div "PMP_Floor_WallDecaux_APEX_MMS_DOOH_DCLP-[GEOGRAPHIC_DATA] $19.17 Viooh CPM" at bounding box center [818, 463] width 374 height 72
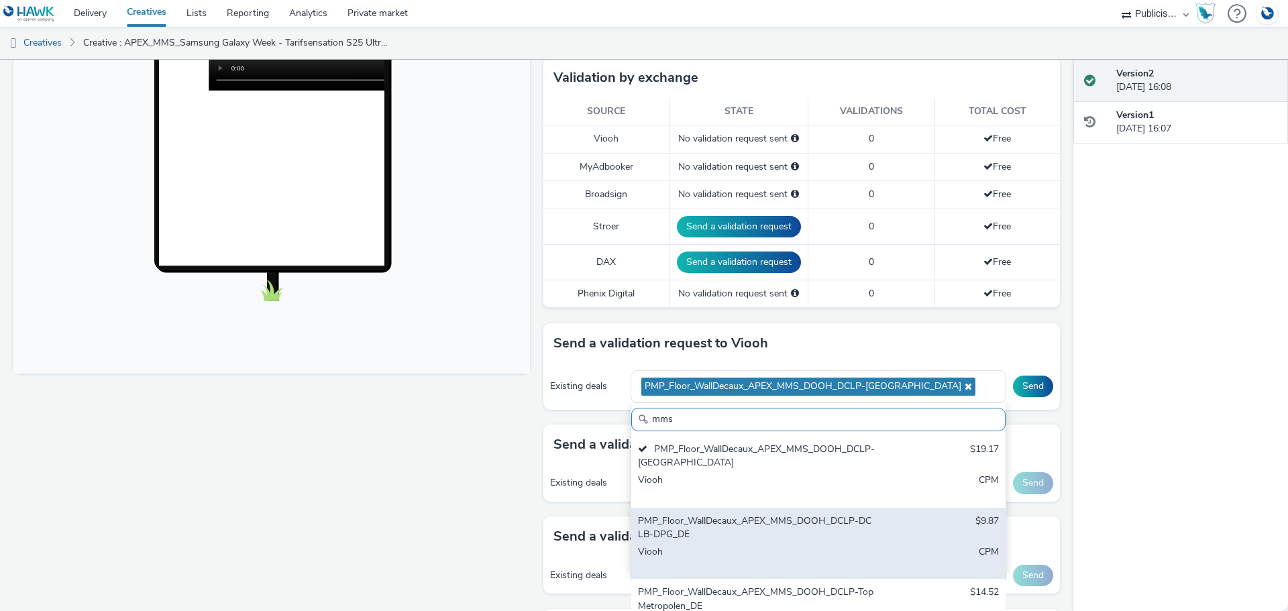
click at [688, 523] on div "PMP_Floor_WallDecaux_APEX_MMS_DOOH_DCLP-DCLB-DPG_DE" at bounding box center [757, 529] width 238 height 28
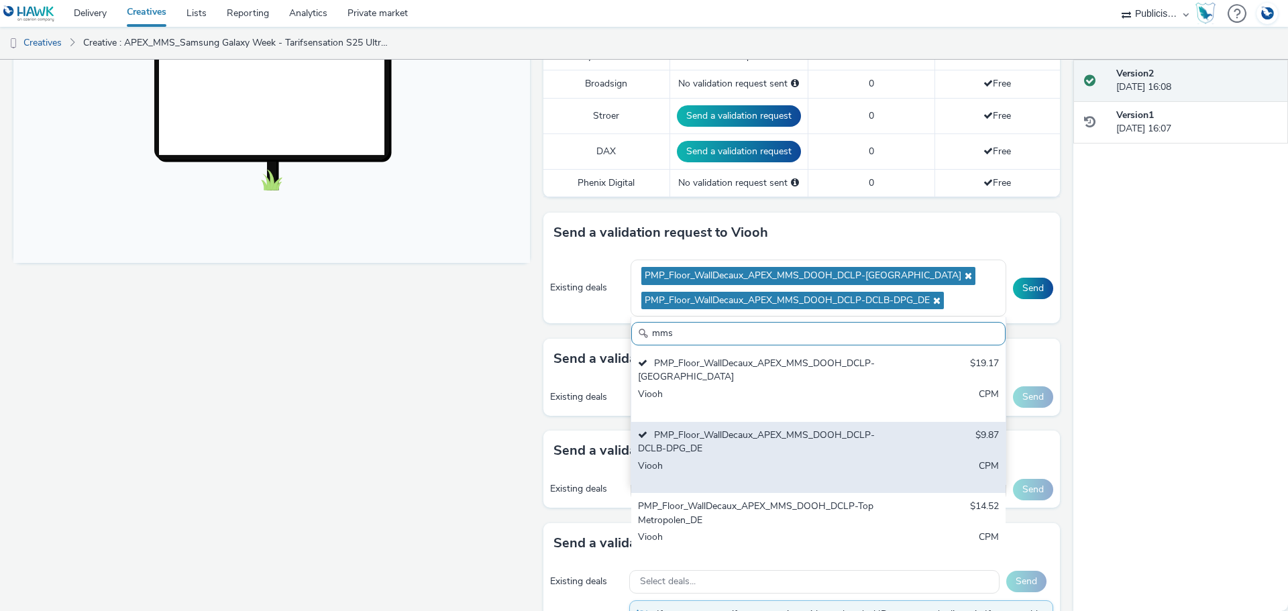
scroll to position [470, 0]
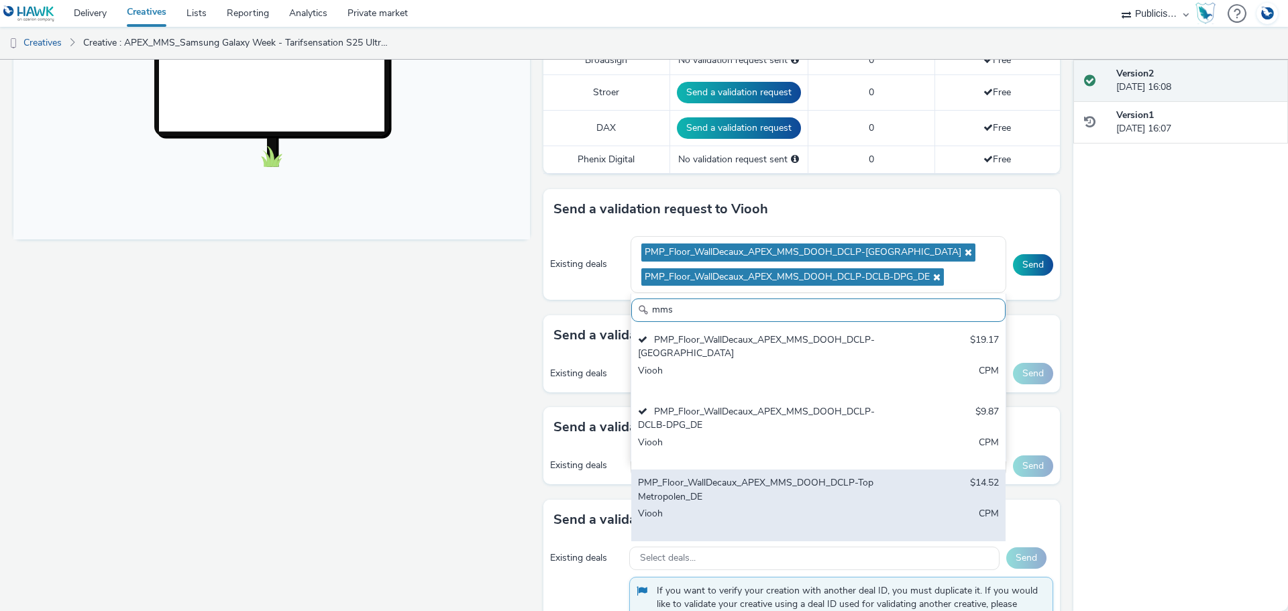
click at [692, 517] on div "Viooh" at bounding box center [757, 521] width 238 height 28
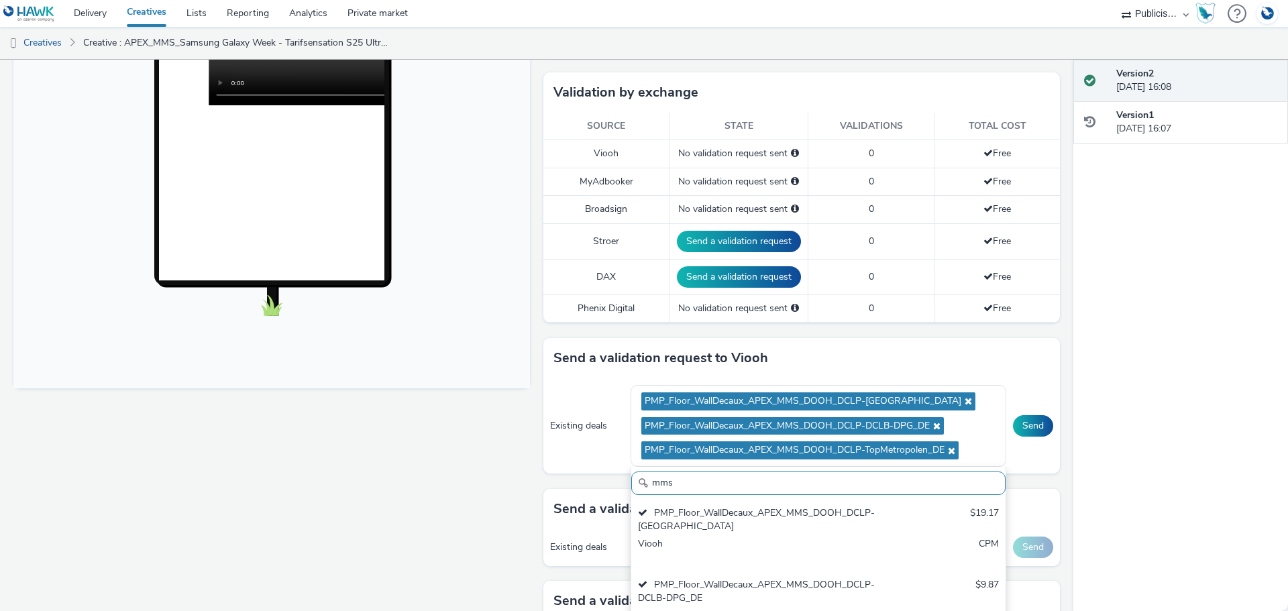
scroll to position [335, 0]
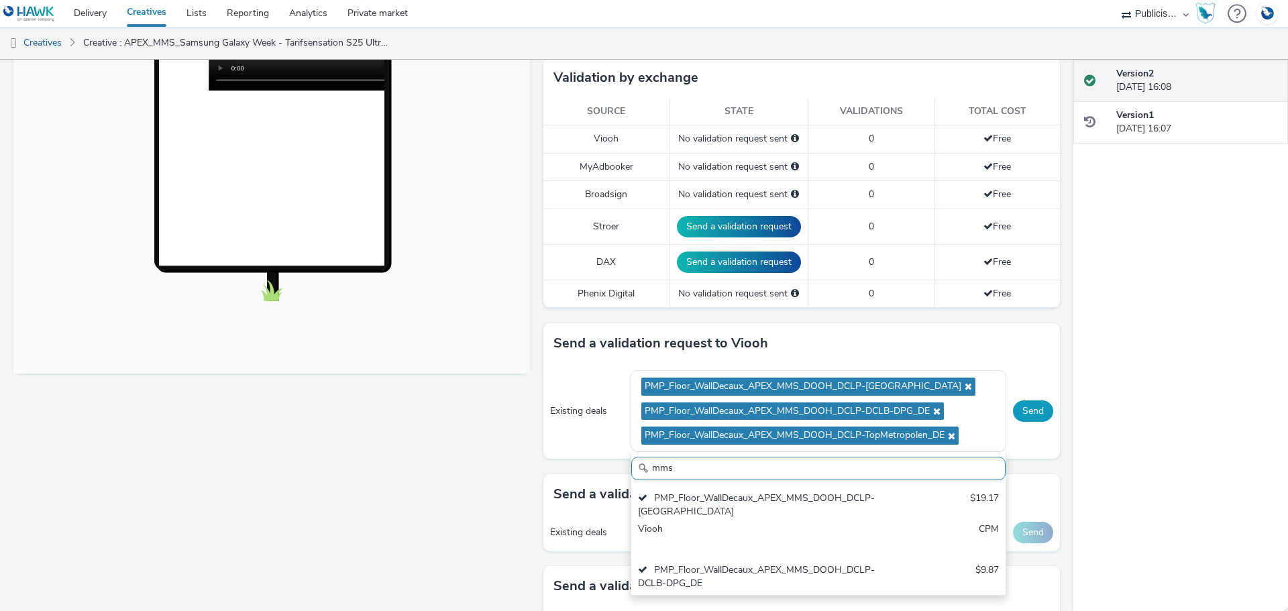
click at [1027, 416] on button "Send" at bounding box center [1033, 411] width 40 height 21
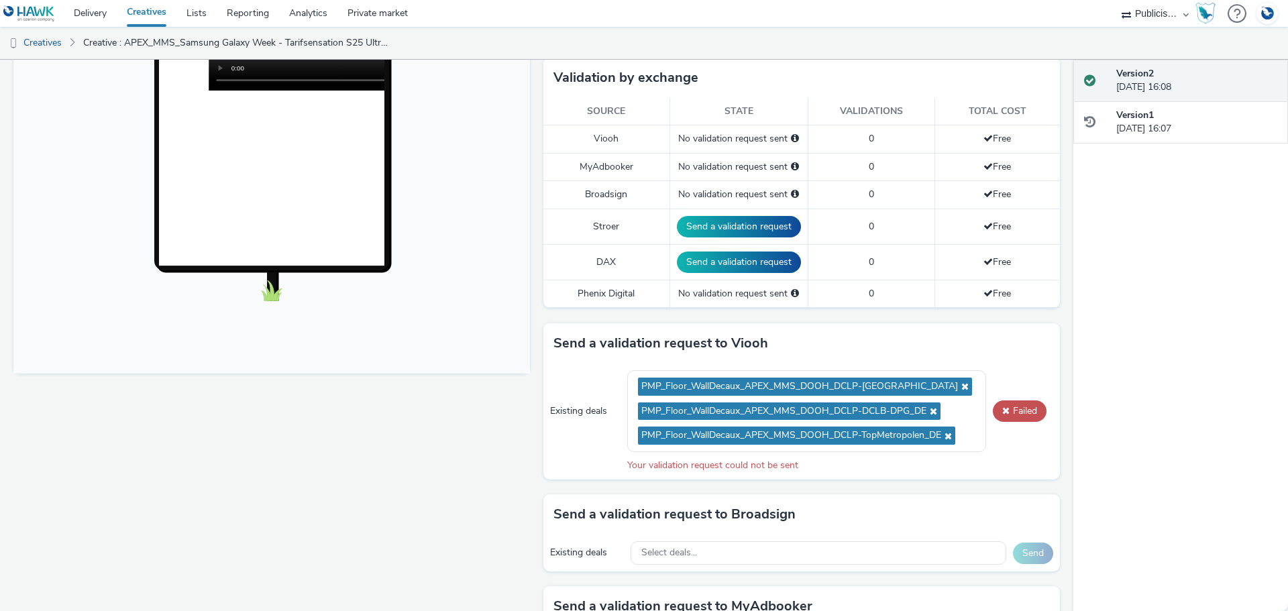
click at [1023, 444] on div "Existing deals PMP_Floor_WallDecaux_APEX_MMS_DOOH_DCLP-[GEOGRAPHIC_DATA] PMP_Fl…" at bounding box center [801, 422] width 517 height 116
click at [1002, 408] on span at bounding box center [1005, 410] width 7 height 9
click at [1006, 413] on button "Failed" at bounding box center [1020, 411] width 54 height 21
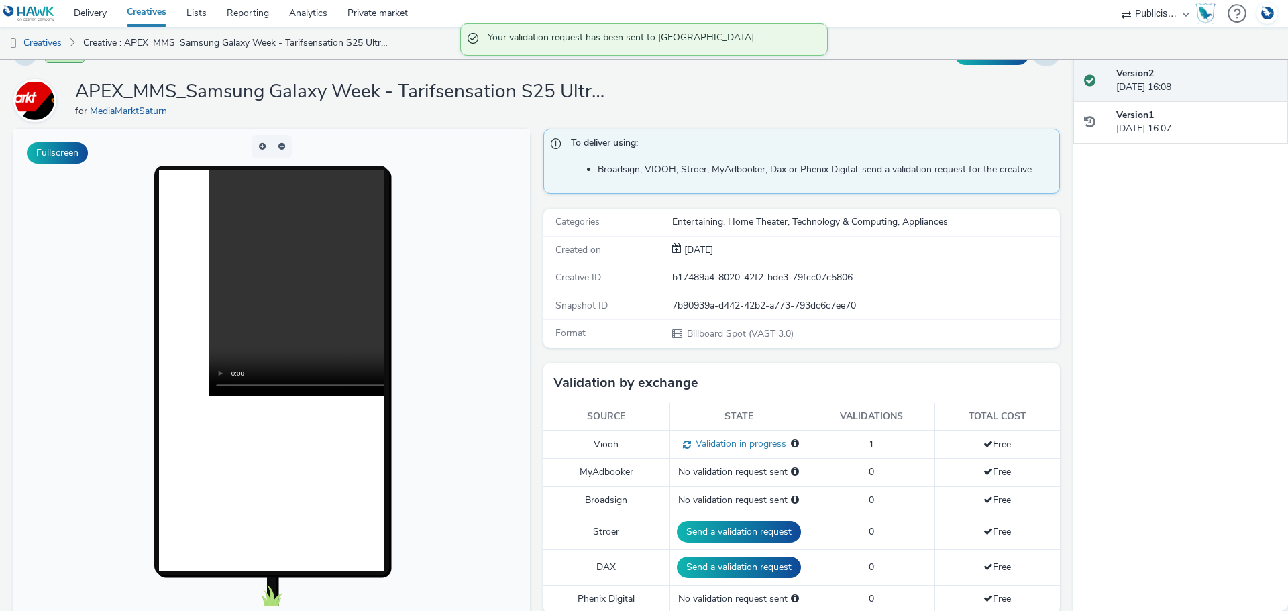
scroll to position [0, 0]
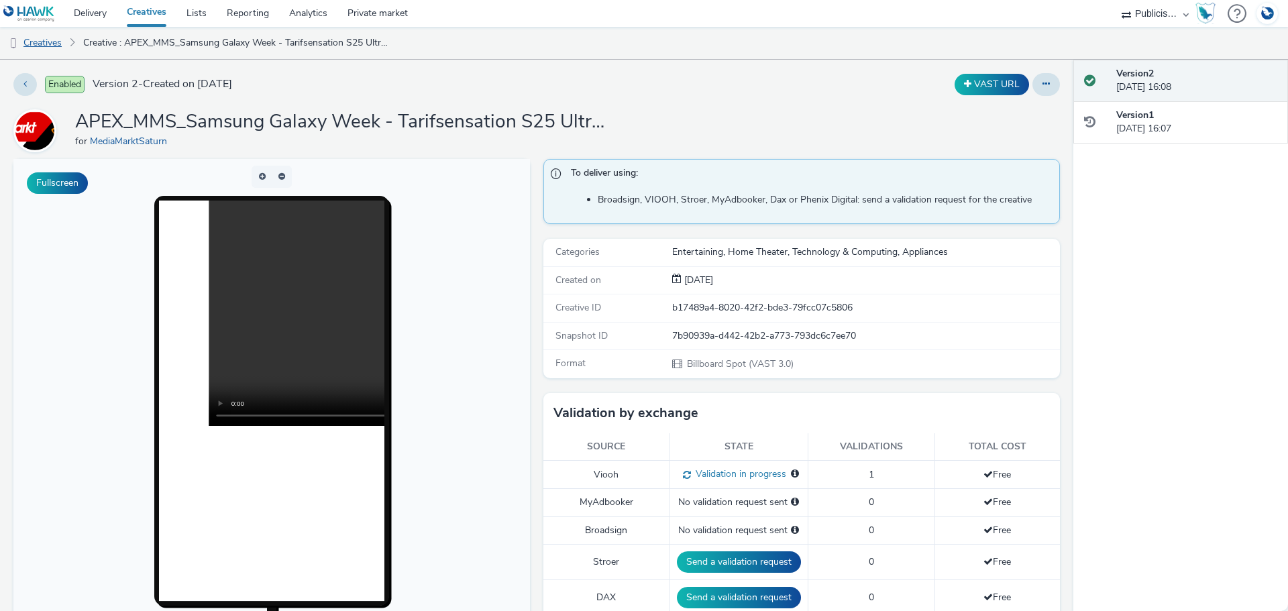
click at [57, 42] on link "Creatives" at bounding box center [34, 43] width 68 height 32
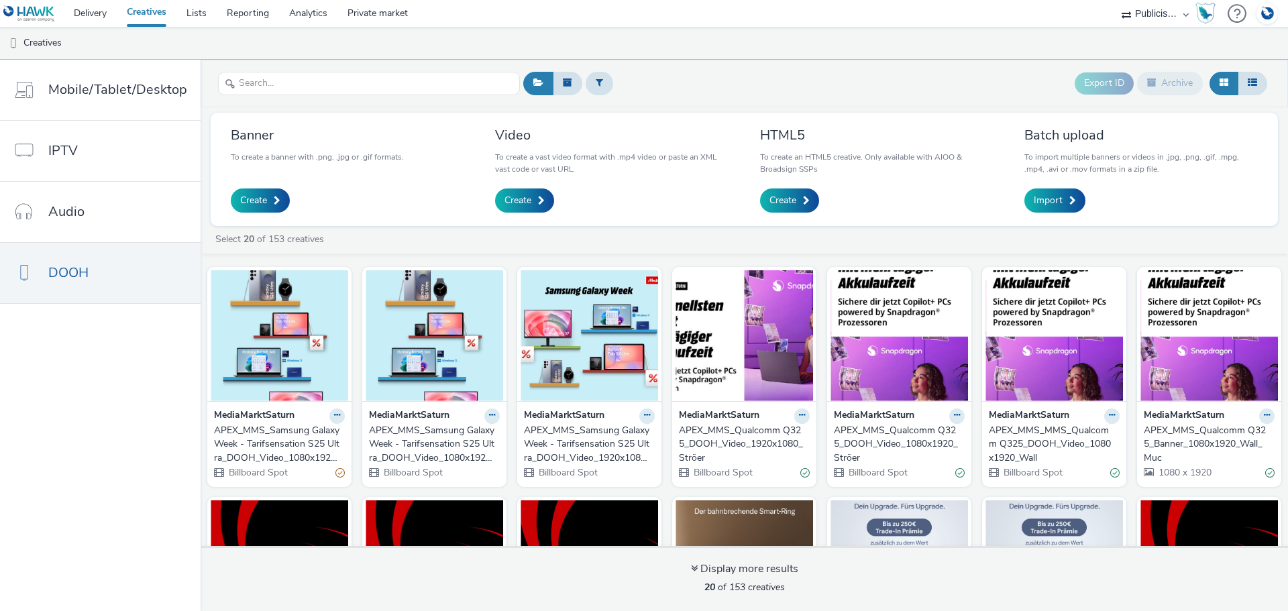
drag, startPoint x: 484, startPoint y: 417, endPoint x: 418, endPoint y: 436, distance: 68.6
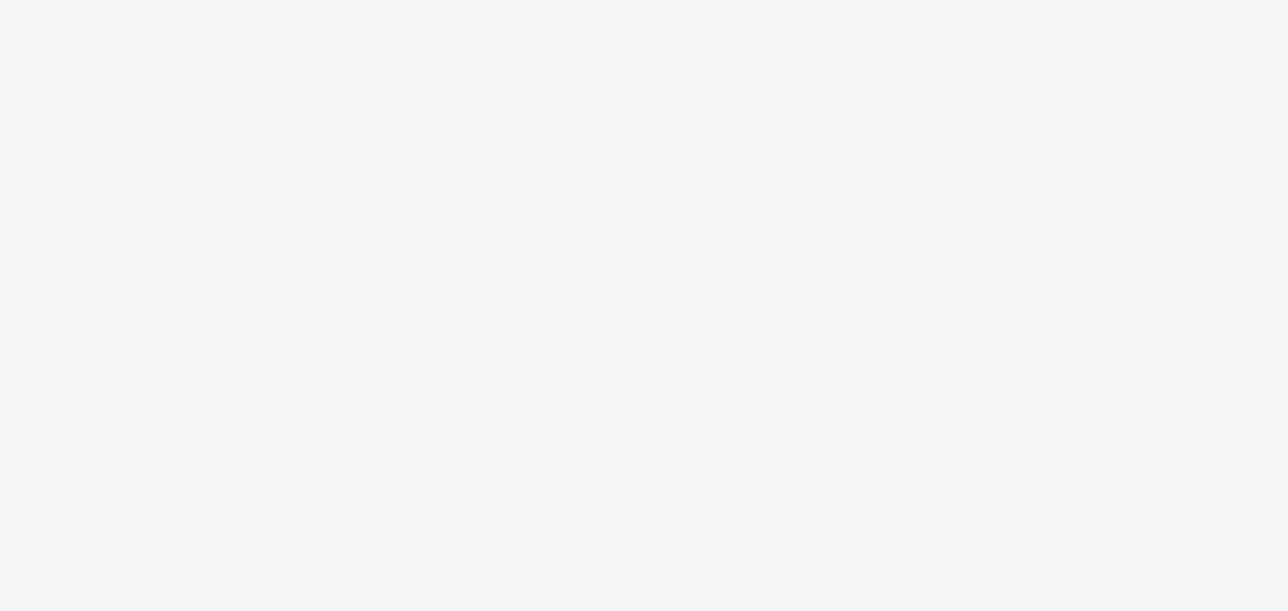
select select "a1548b1e-0fde-418e-992c-2e089afb3761"
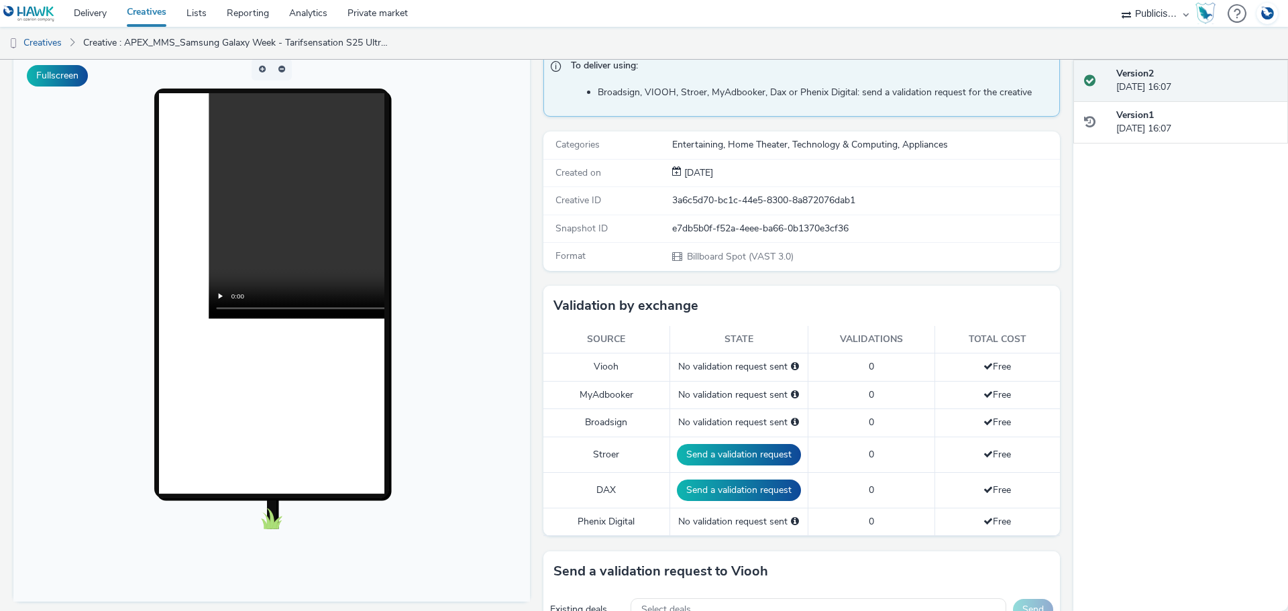
scroll to position [201, 0]
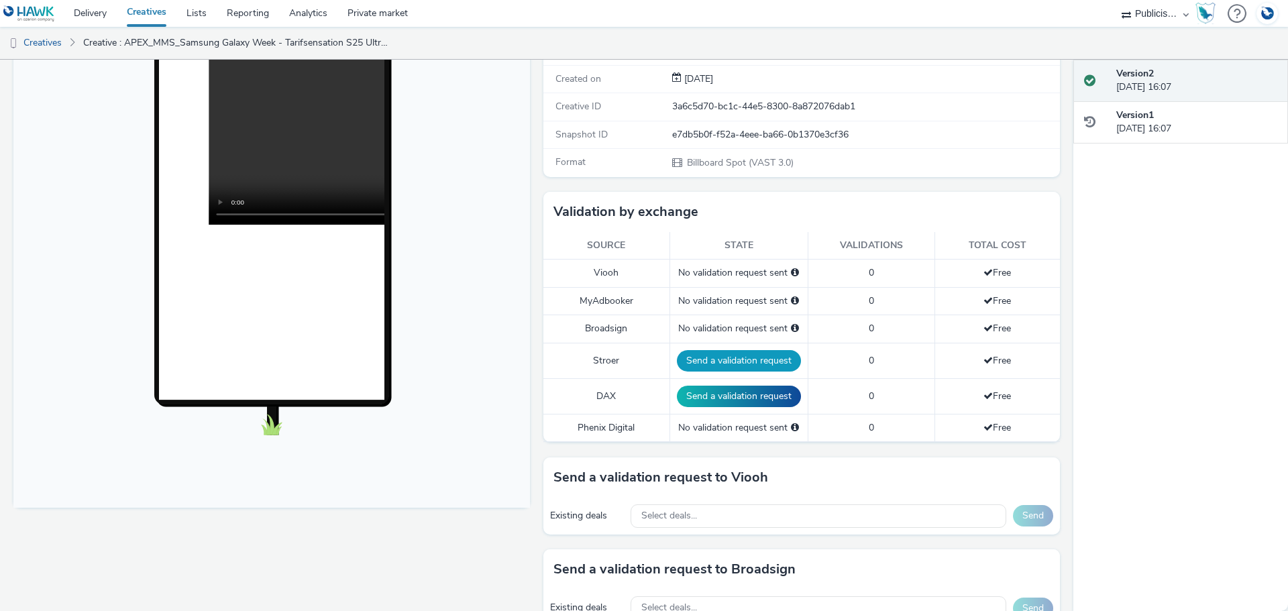
click at [711, 358] on button "Send a validation request" at bounding box center [739, 360] width 124 height 21
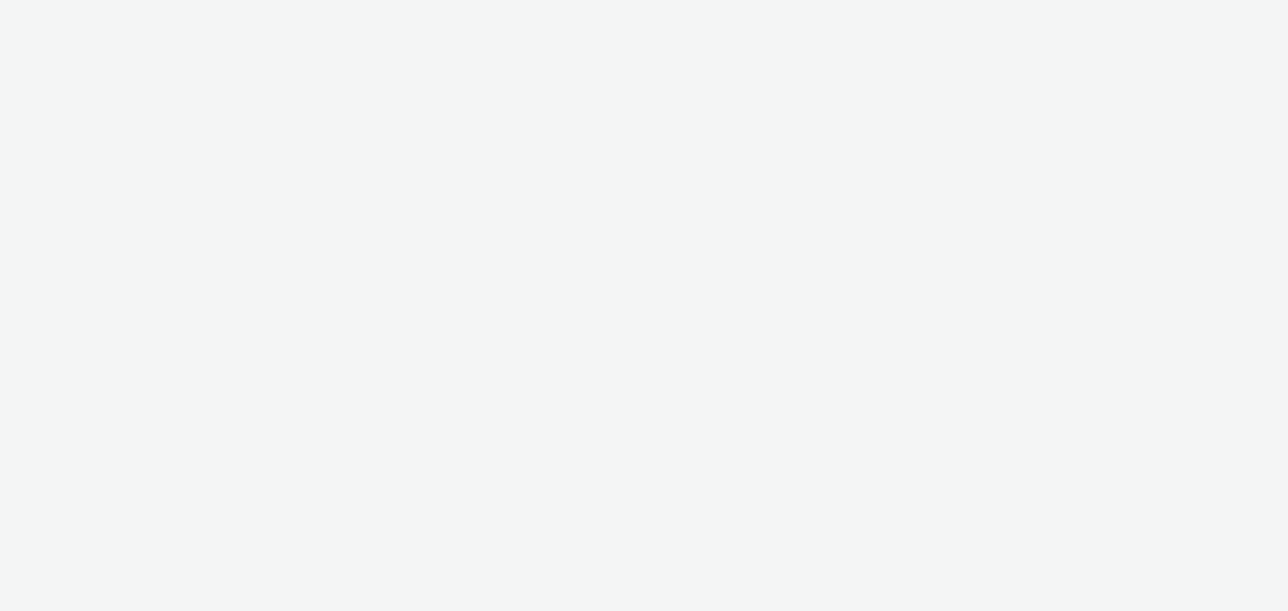
select select "a1548b1e-0fde-418e-992c-2e089afb3761"
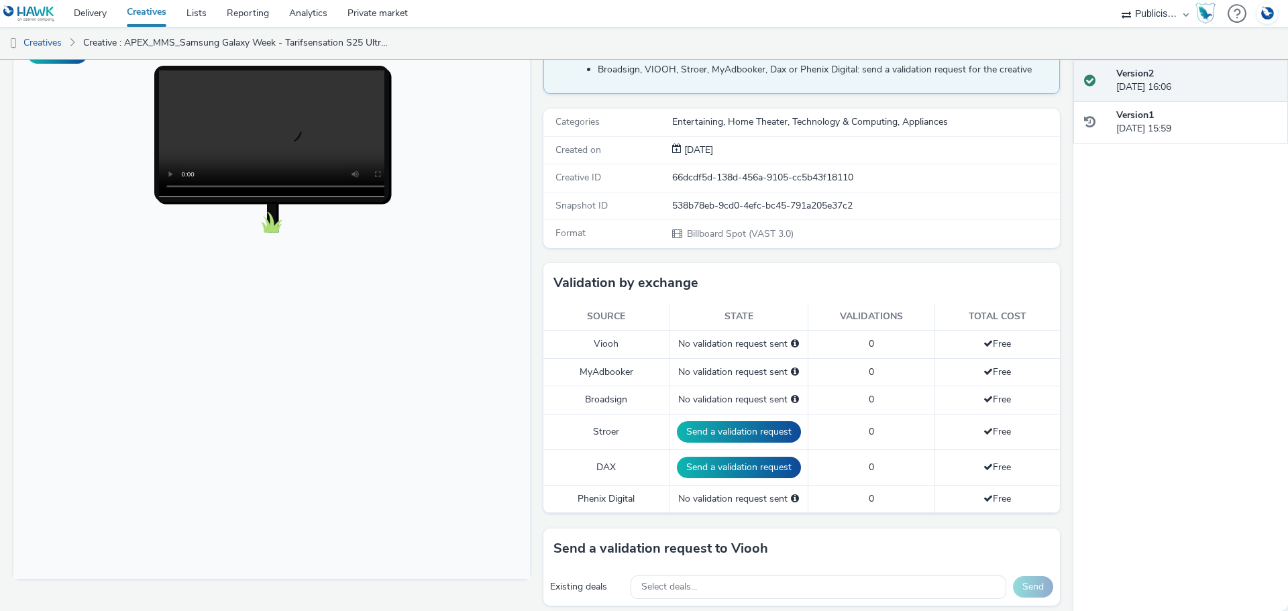
scroll to position [335, 0]
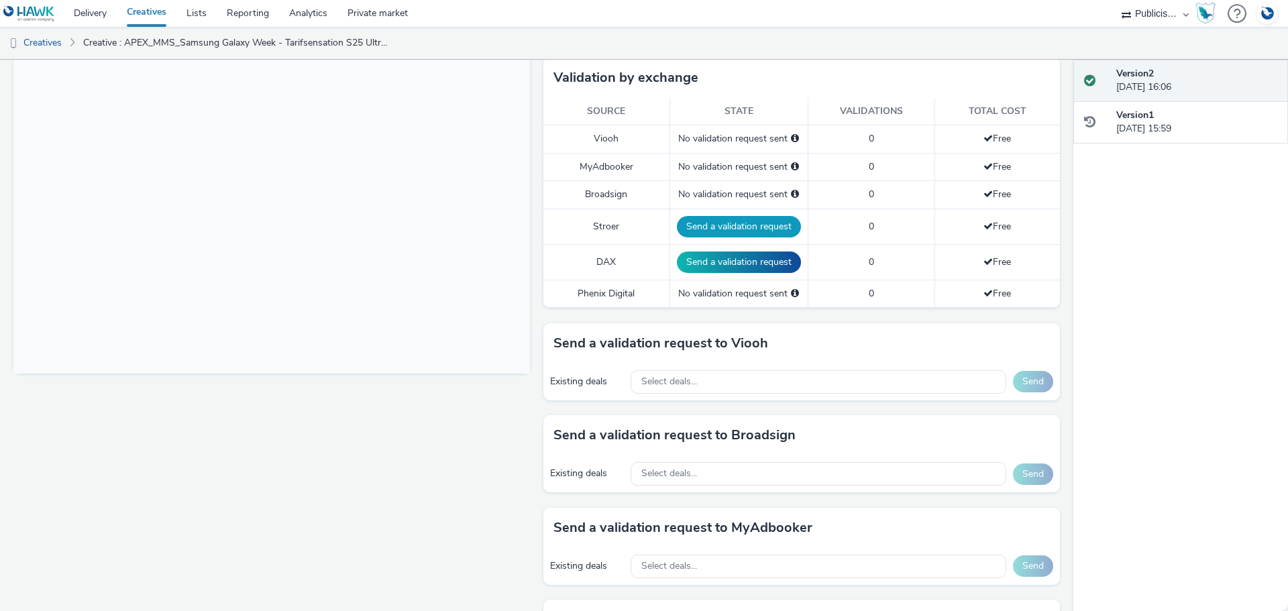
click at [694, 230] on button "Send a validation request" at bounding box center [739, 226] width 124 height 21
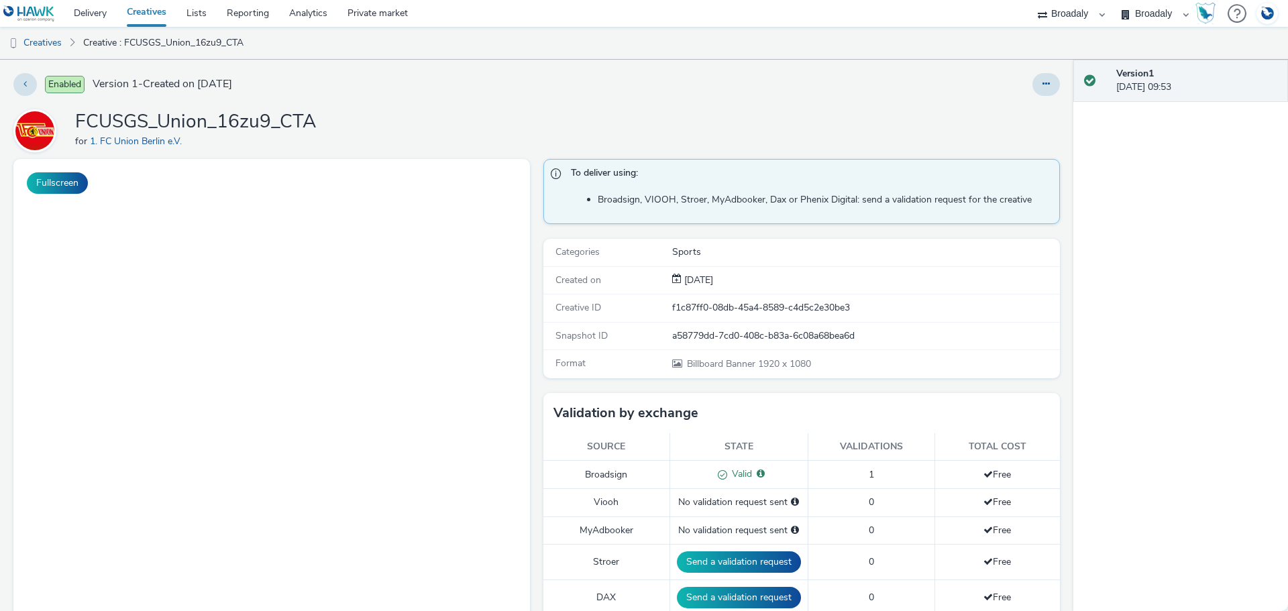
select select "2c2adb54-625a-45e4-8d54-55ad645251ae"
